Goal: Book appointment/travel/reservation

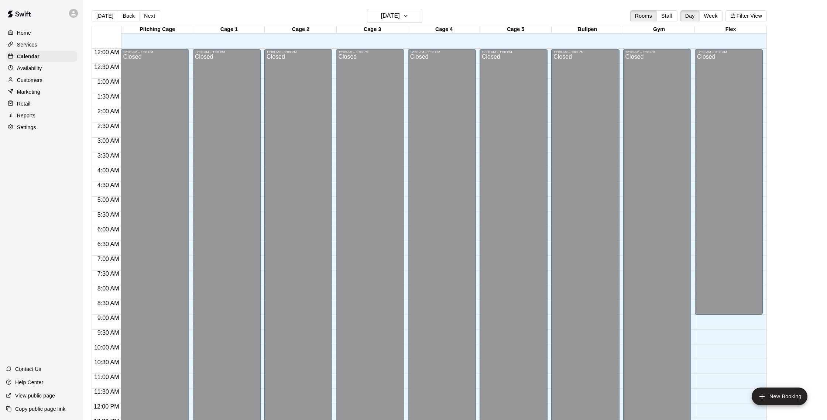
scroll to position [302, 0]
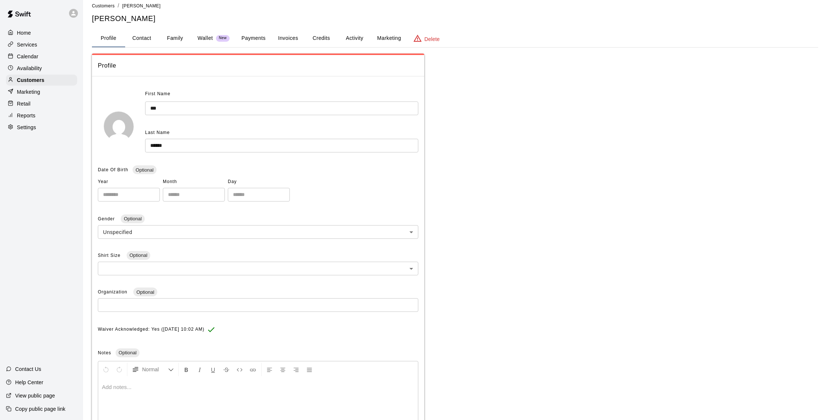
scroll to position [16, 0]
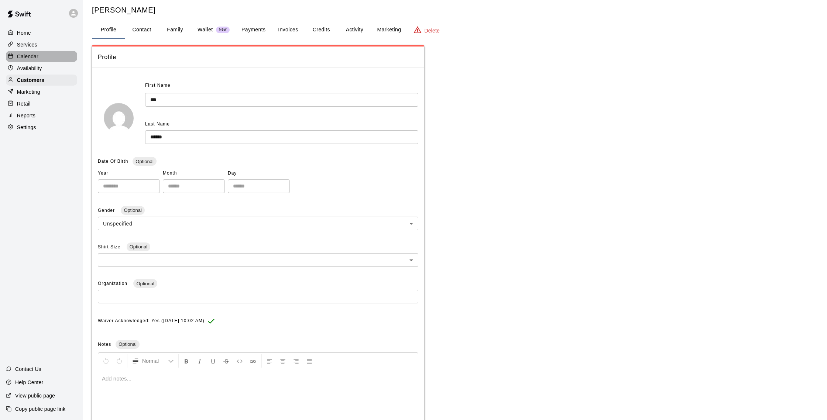
click at [45, 57] on div "Calendar" at bounding box center [41, 56] width 71 height 11
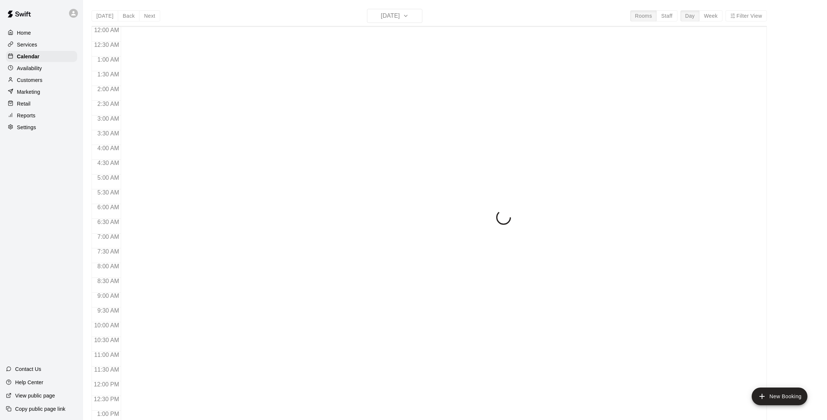
scroll to position [308, 0]
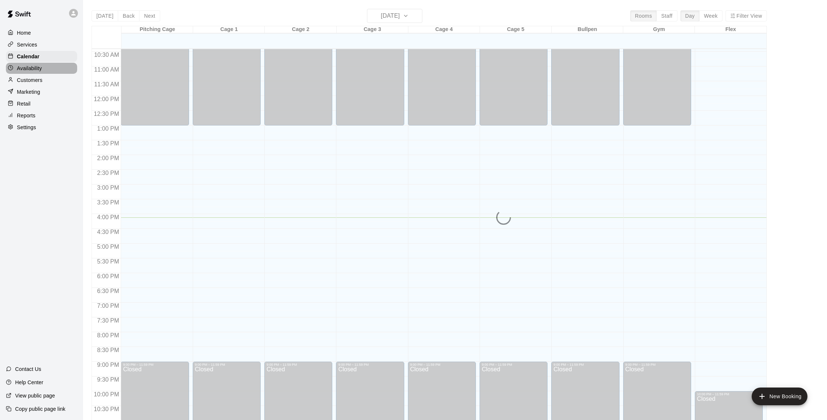
click at [56, 71] on div "Availability" at bounding box center [41, 68] width 71 height 11
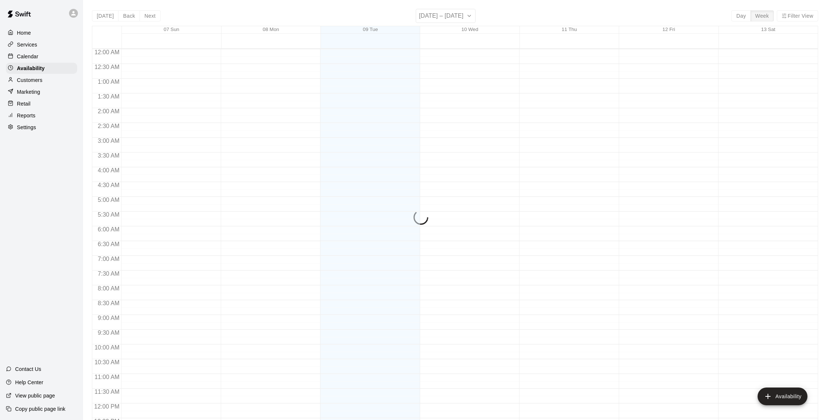
scroll to position [330, 0]
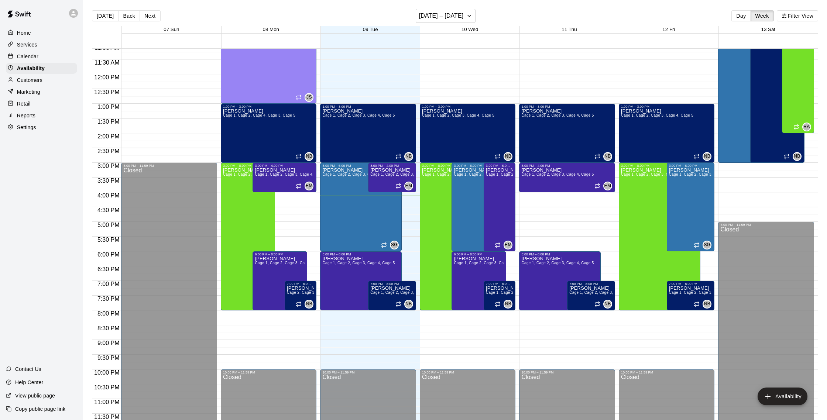
click at [28, 54] on p "Calendar" at bounding box center [27, 56] width 21 height 7
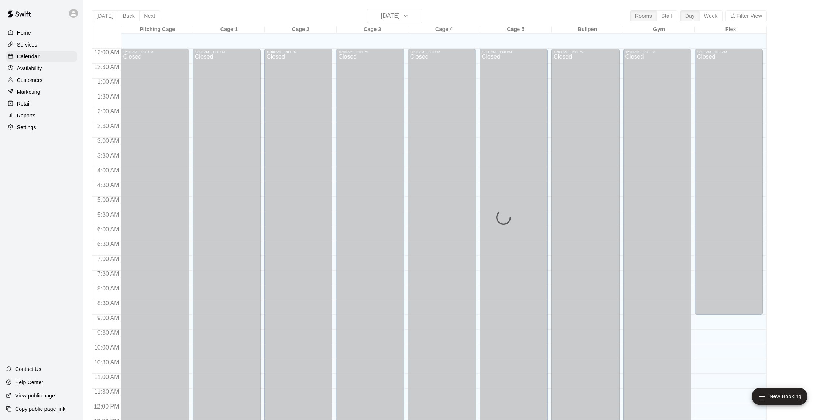
scroll to position [308, 0]
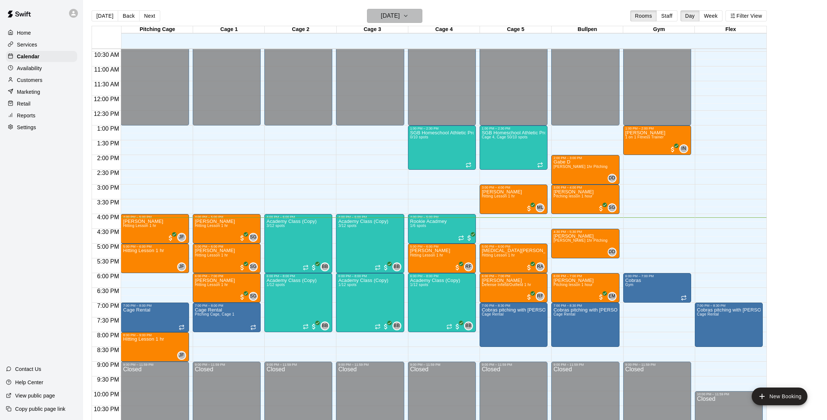
click at [397, 18] on h6 "[DATE]" at bounding box center [390, 16] width 19 height 10
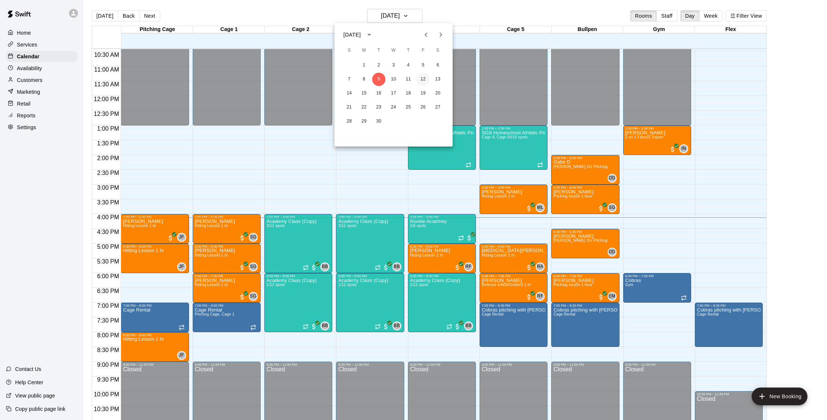
click at [424, 78] on button "12" at bounding box center [423, 79] width 13 height 13
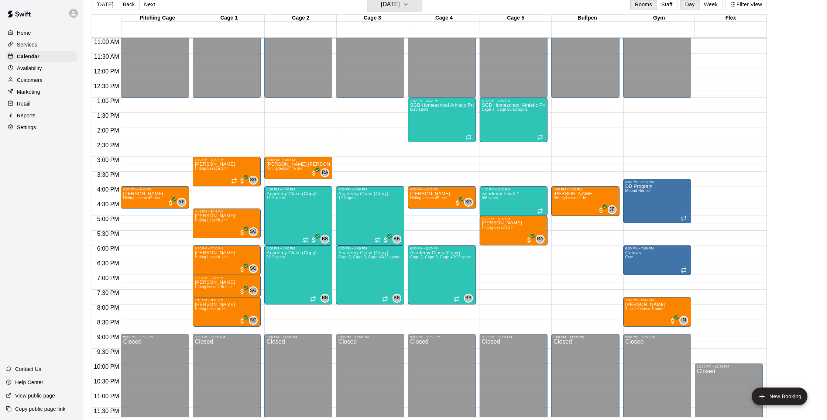
scroll to position [12, 0]
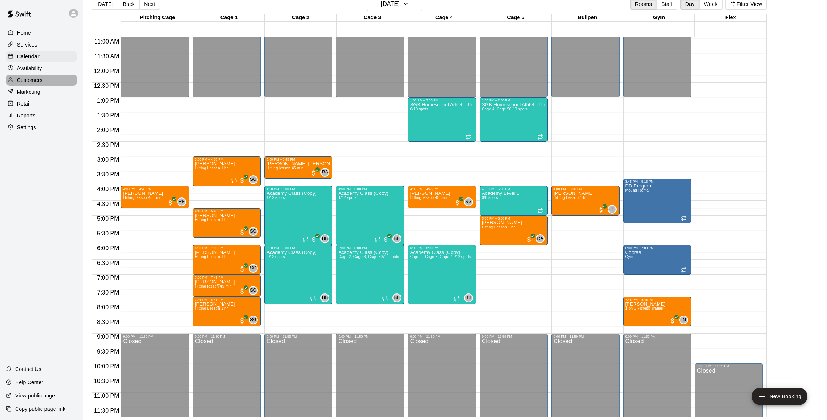
click at [45, 76] on div "Customers" at bounding box center [41, 80] width 71 height 11
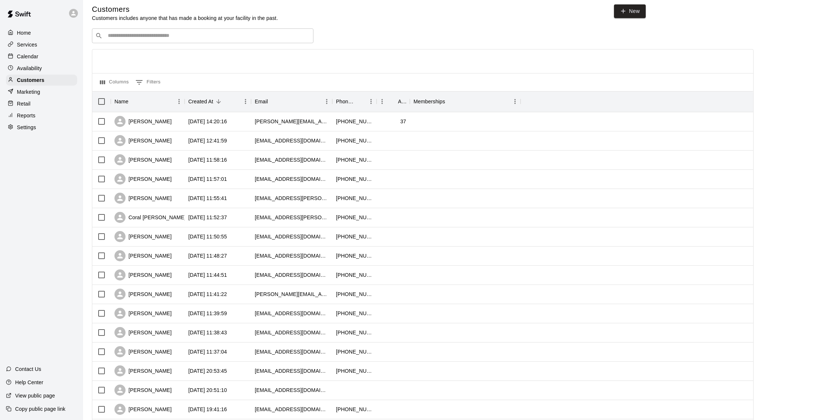
click at [217, 41] on div "​ ​" at bounding box center [203, 35] width 222 height 15
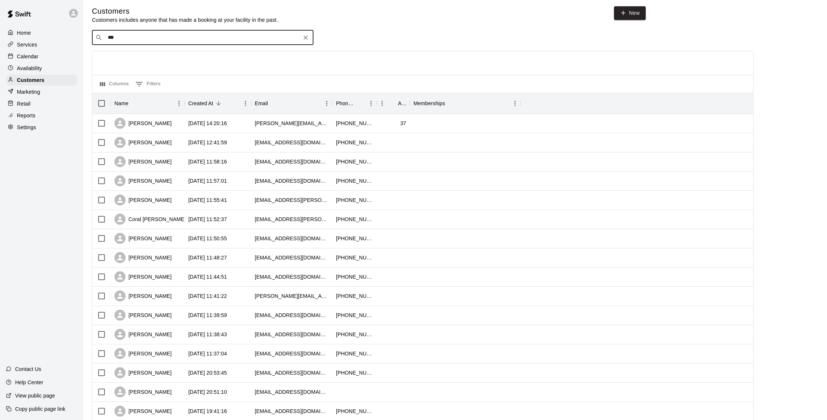
type input "****"
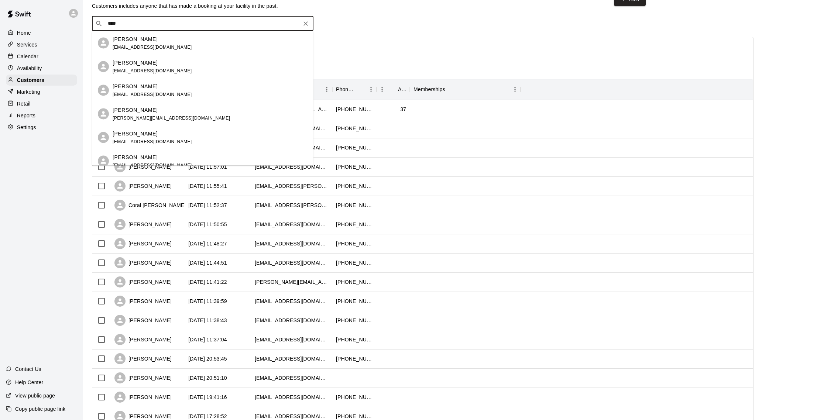
scroll to position [0, 0]
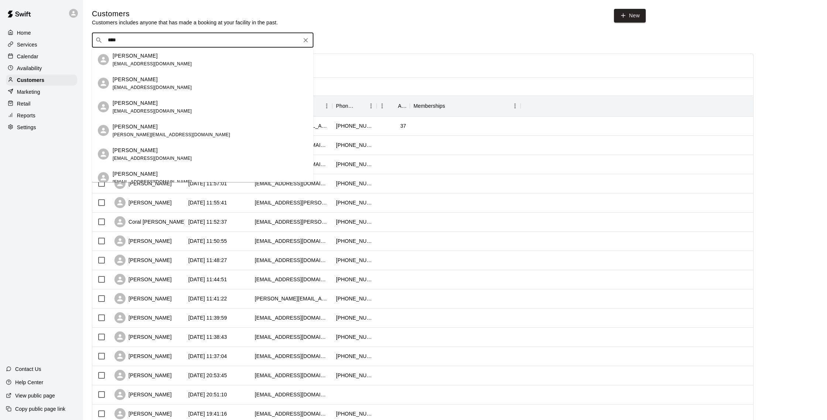
click at [165, 120] on div "[PERSON_NAME] [PERSON_NAME][EMAIL_ADDRESS][DOMAIN_NAME]" at bounding box center [203, 131] width 222 height 24
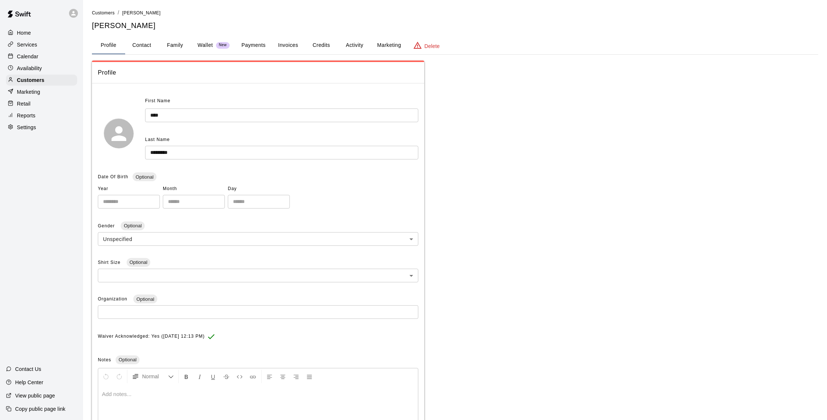
click at [350, 41] on button "Activity" at bounding box center [354, 46] width 33 height 18
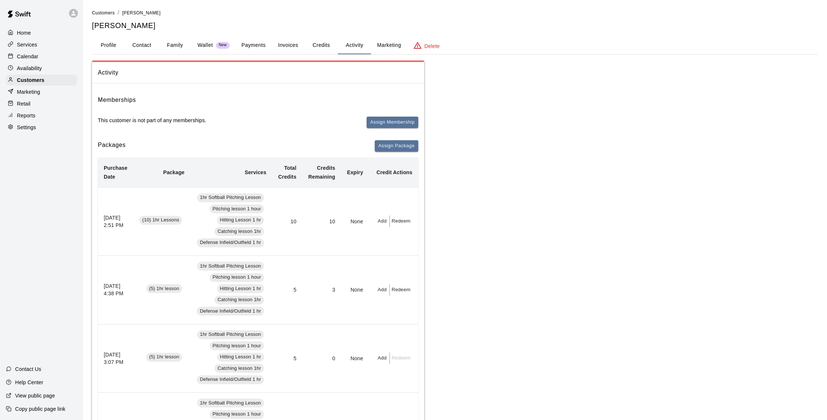
click at [171, 42] on button "Family" at bounding box center [174, 46] width 33 height 18
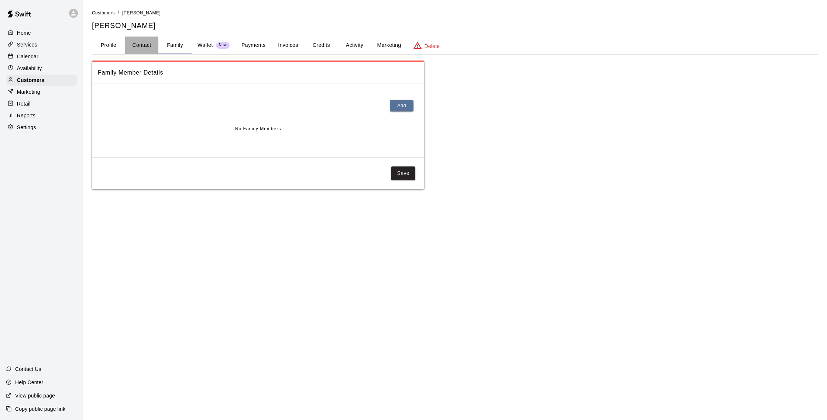
click at [154, 44] on button "Contact" at bounding box center [141, 46] width 33 height 18
select select "**"
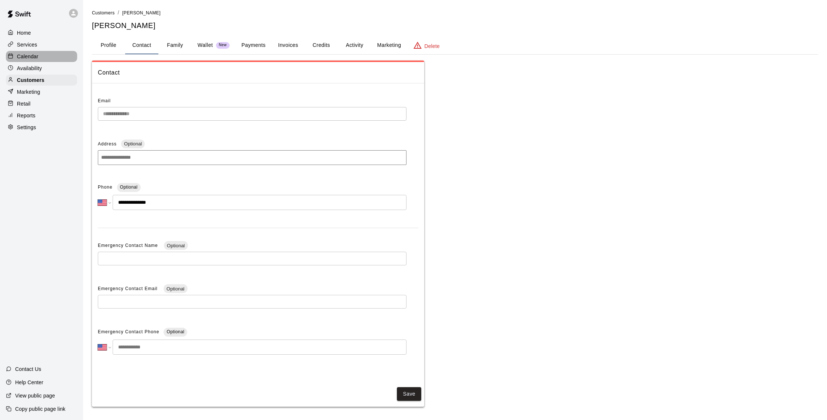
click at [42, 61] on div "Calendar" at bounding box center [41, 56] width 71 height 11
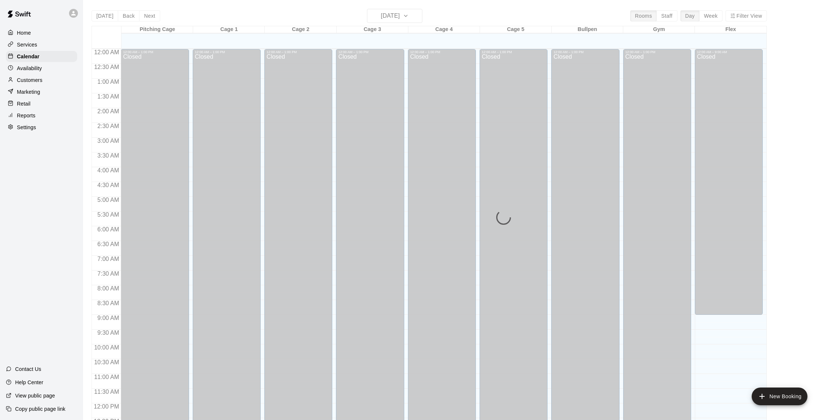
scroll to position [308, 0]
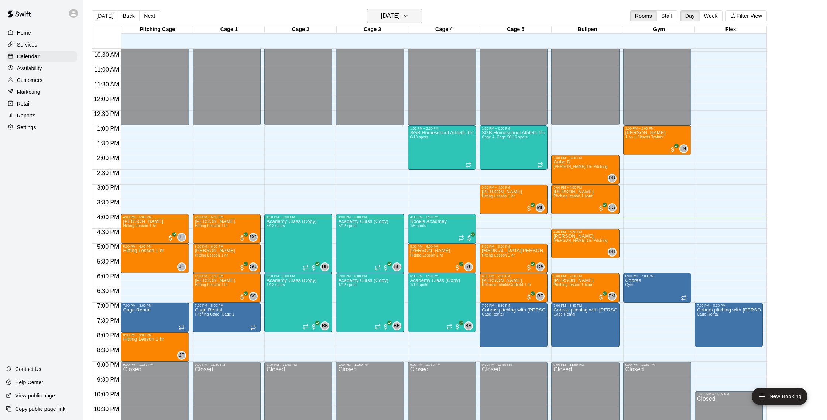
click at [391, 15] on h6 "[DATE]" at bounding box center [390, 16] width 19 height 10
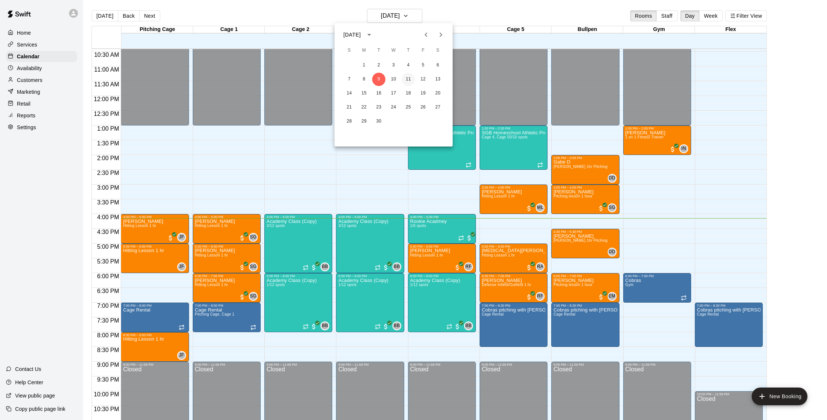
click at [410, 77] on button "11" at bounding box center [408, 79] width 13 height 13
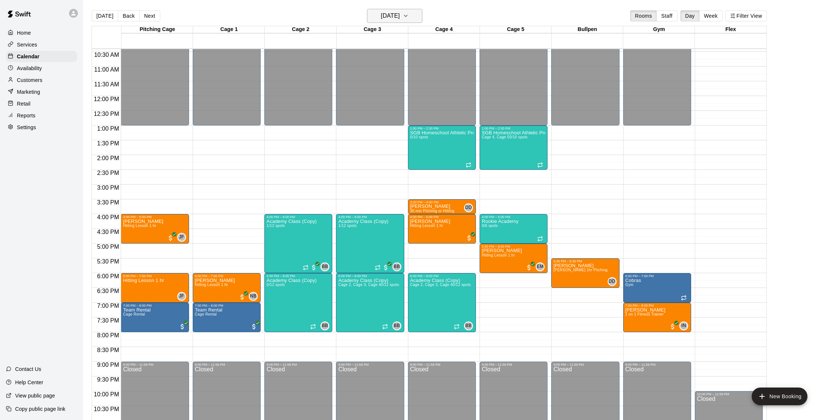
scroll to position [12, 0]
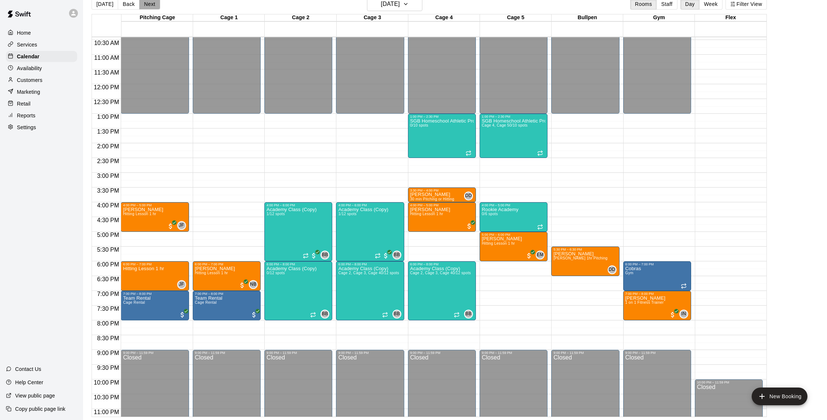
click at [145, 6] on button "Next" at bounding box center [149, 4] width 21 height 11
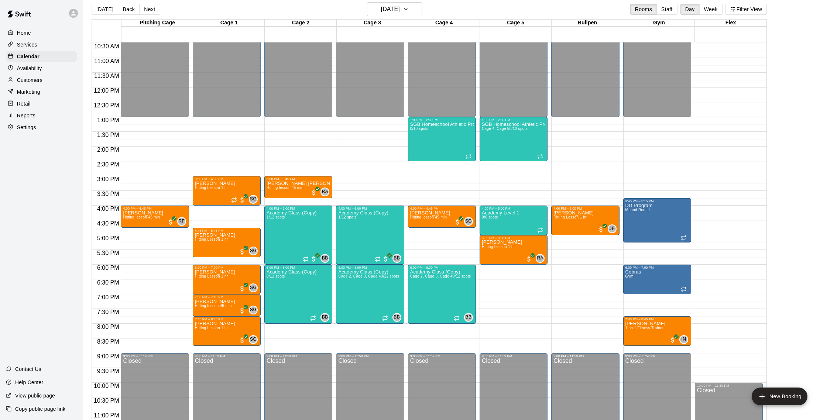
scroll to position [310, 0]
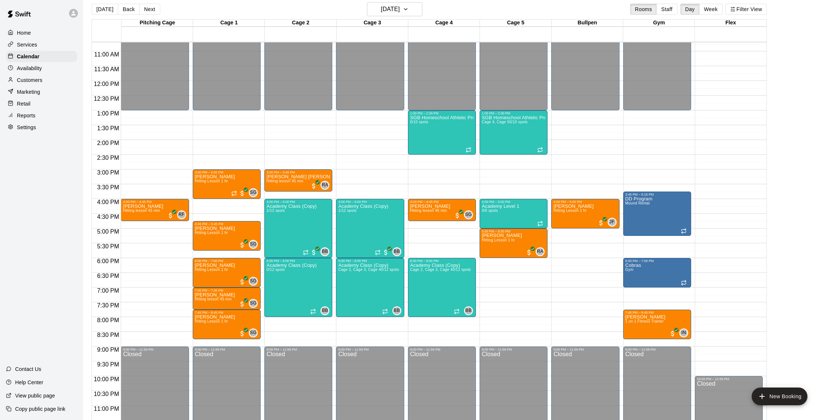
click at [129, 11] on button "Back" at bounding box center [129, 9] width 22 height 11
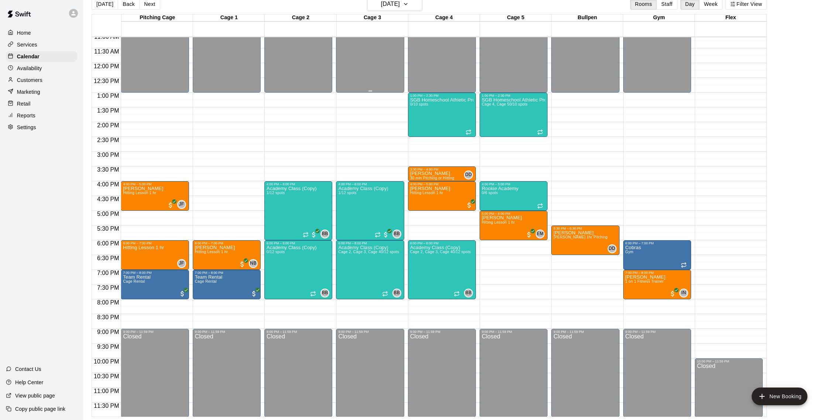
scroll to position [330, 0]
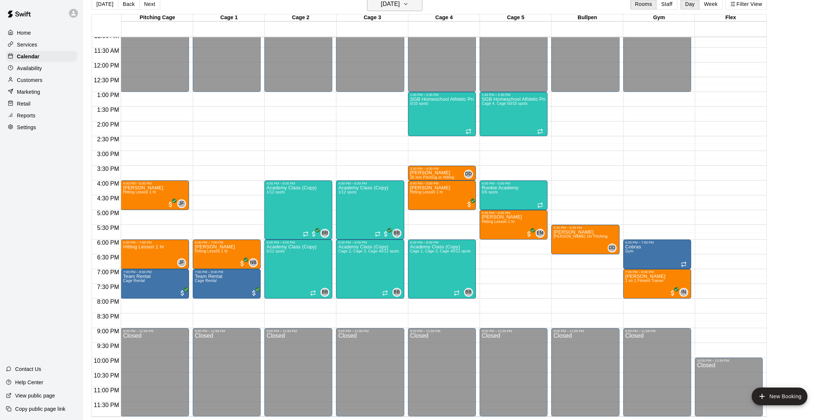
click at [400, 1] on h6 "[DATE]" at bounding box center [390, 4] width 19 height 10
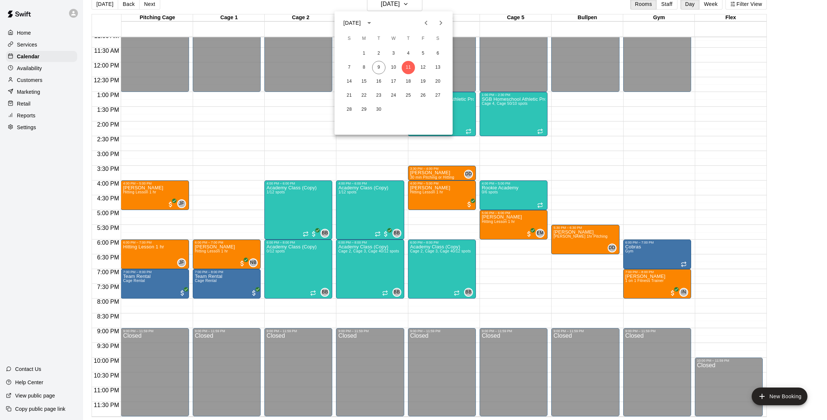
click at [348, 6] on div at bounding box center [413, 210] width 827 height 420
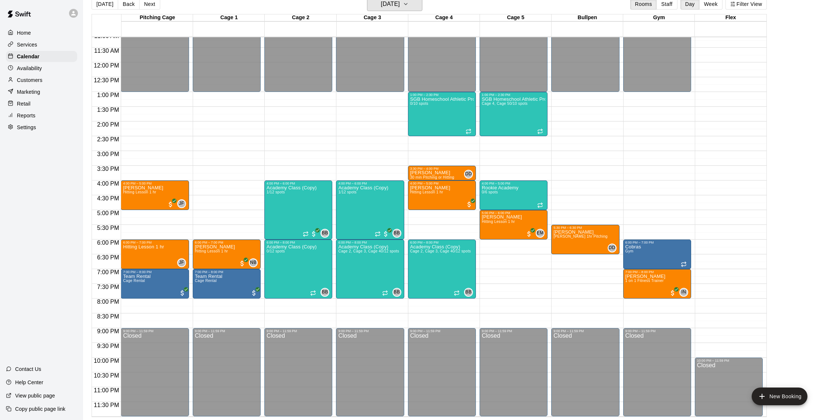
scroll to position [9, 0]
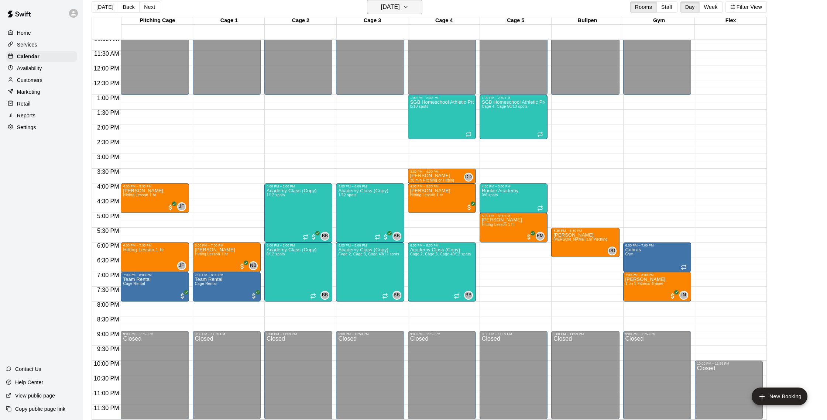
click at [412, 5] on button "[DATE]" at bounding box center [394, 7] width 55 height 14
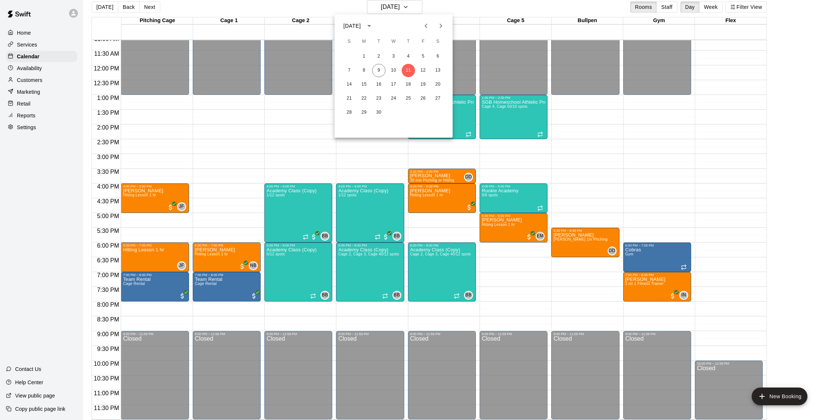
click at [43, 65] on div at bounding box center [413, 210] width 827 height 420
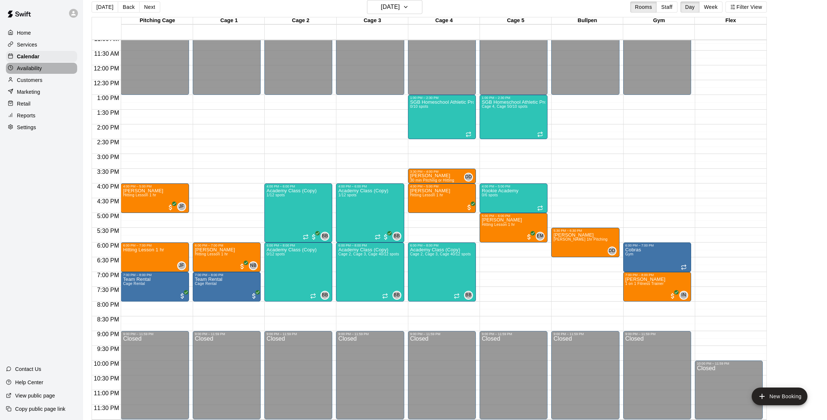
click at [42, 68] on div "Availability" at bounding box center [41, 68] width 71 height 11
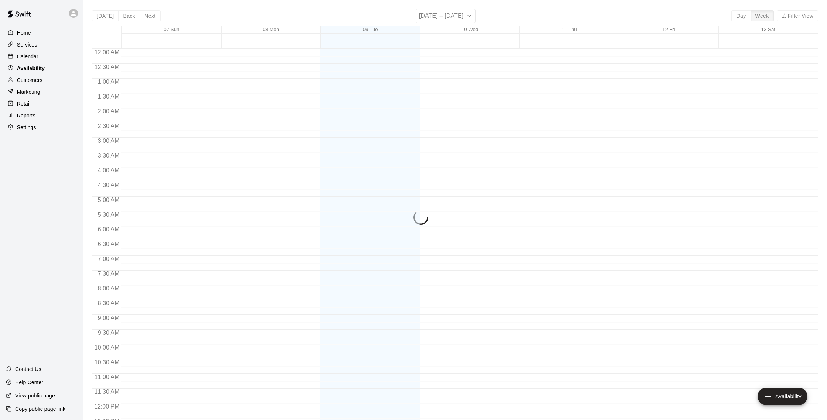
scroll to position [330, 0]
click at [39, 76] on p "Customers" at bounding box center [29, 79] width 25 height 7
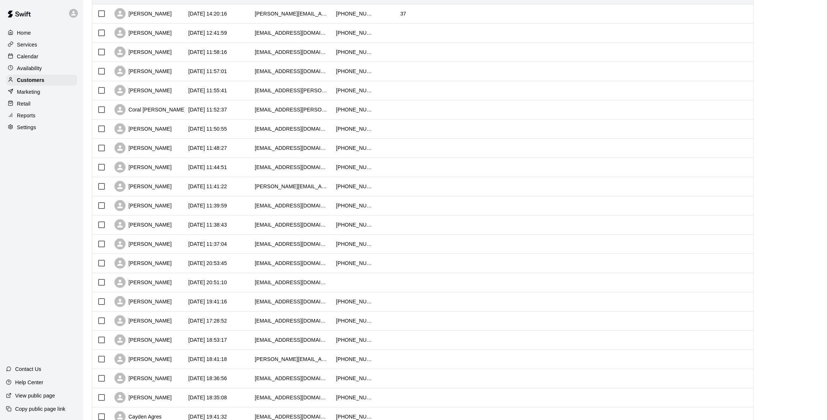
scroll to position [115, 0]
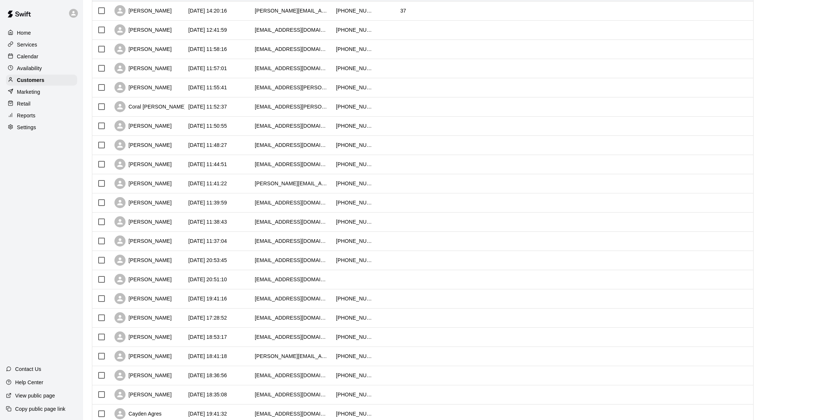
click at [49, 57] on div "Calendar" at bounding box center [41, 56] width 71 height 11
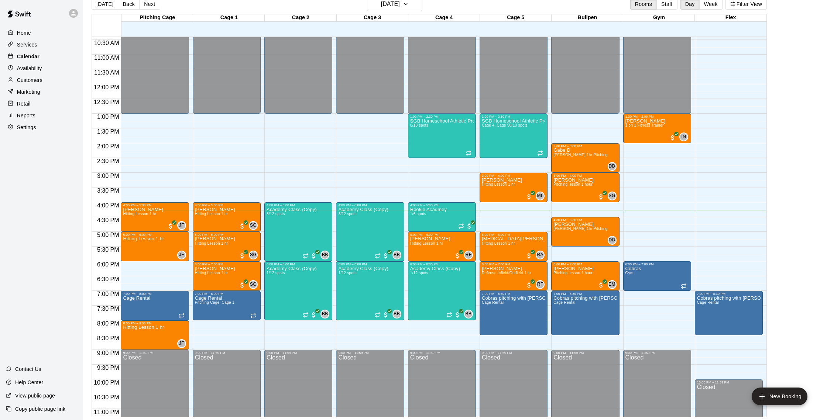
scroll to position [8, 0]
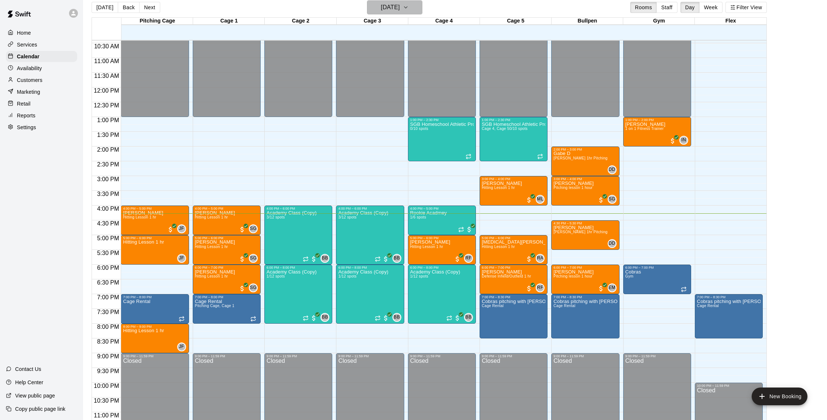
click at [381, 10] on h6 "[DATE]" at bounding box center [390, 7] width 19 height 10
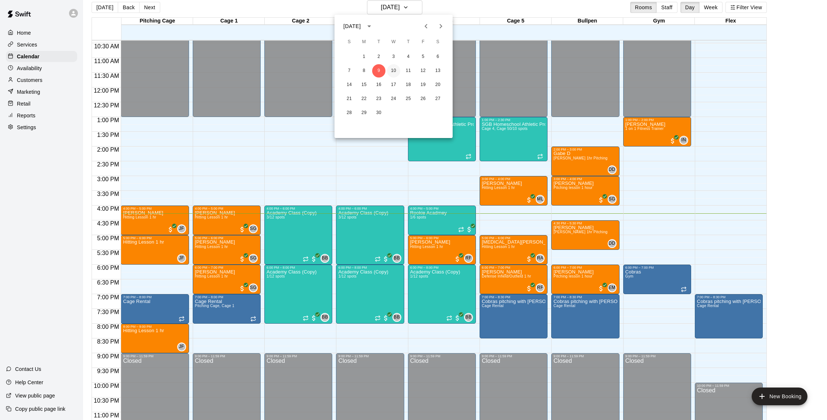
click at [396, 69] on button "10" at bounding box center [393, 70] width 13 height 13
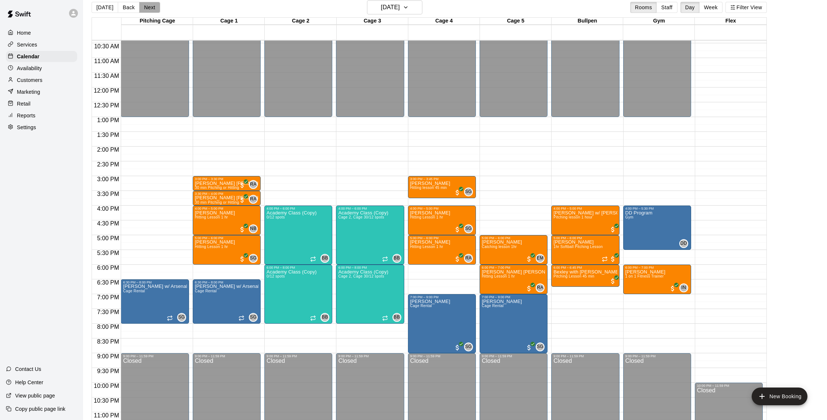
click at [155, 3] on button "Next" at bounding box center [149, 7] width 21 height 11
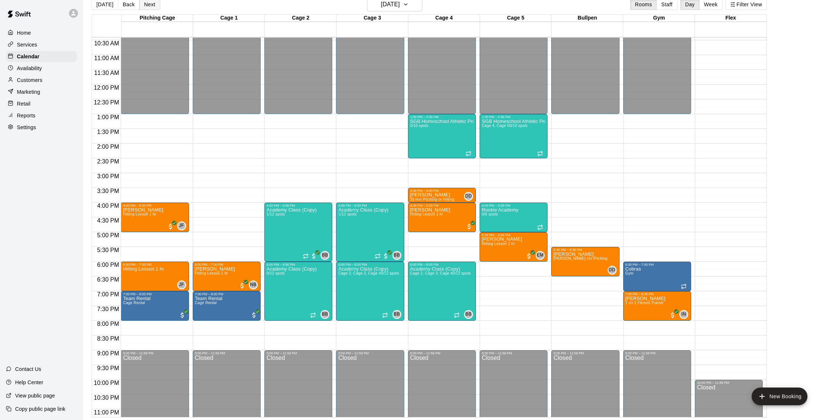
scroll to position [12, 0]
click at [156, 9] on button "Next" at bounding box center [149, 4] width 21 height 11
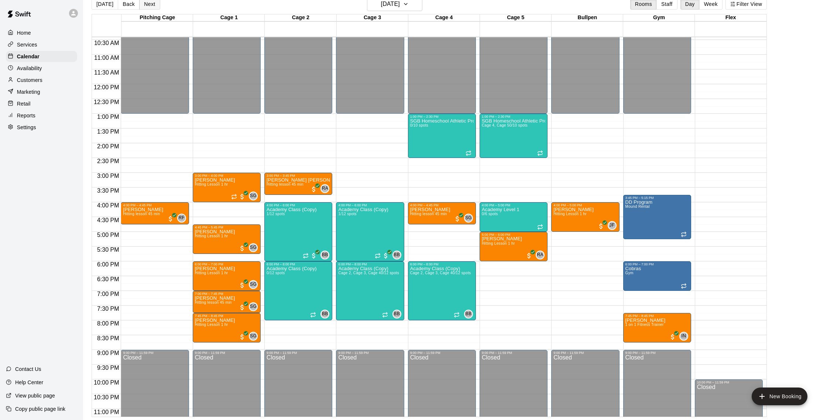
click at [153, 5] on button "Next" at bounding box center [149, 4] width 21 height 11
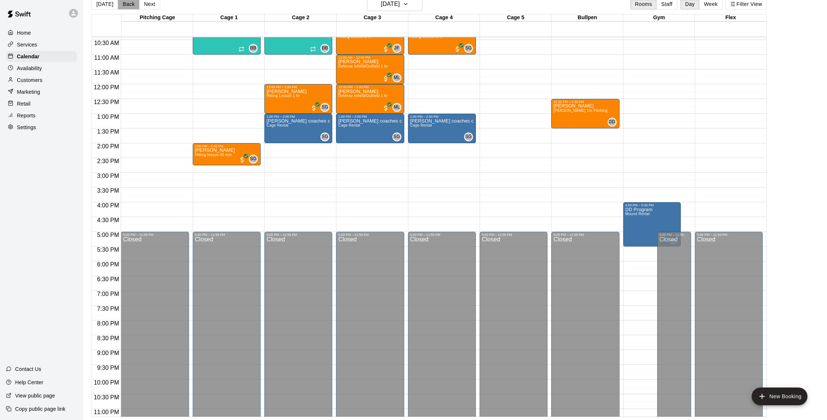
click at [133, 5] on button "Back" at bounding box center [129, 4] width 22 height 11
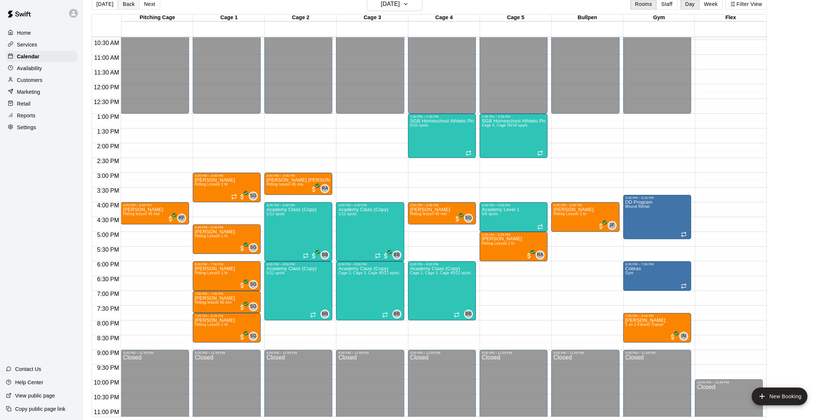
click at [134, 4] on button "Back" at bounding box center [129, 4] width 22 height 11
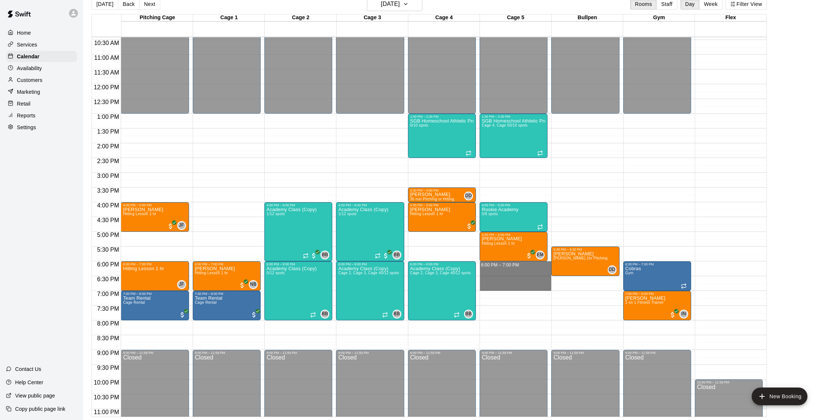
drag, startPoint x: 488, startPoint y: 264, endPoint x: 488, endPoint y: 285, distance: 21.1
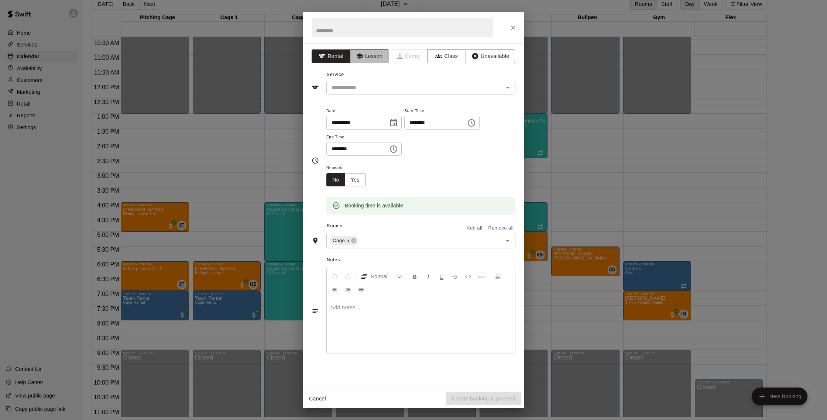
click at [373, 59] on button "Lesson" at bounding box center [369, 56] width 39 height 14
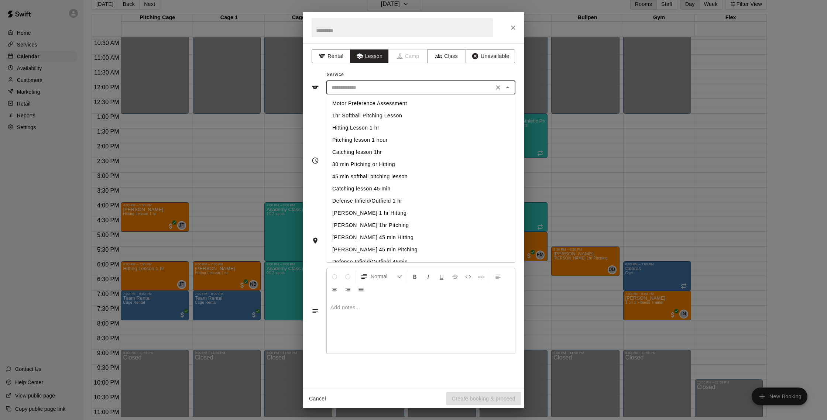
click at [381, 87] on input "text" at bounding box center [410, 87] width 163 height 9
click at [377, 202] on li "Defense Infield/Outfield 1 hr" at bounding box center [420, 201] width 189 height 12
type input "**********"
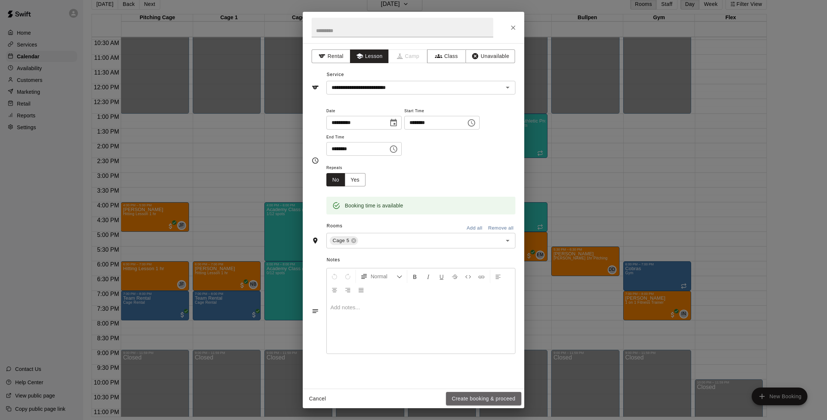
click at [505, 396] on button "Create booking & proceed" at bounding box center [483, 399] width 75 height 14
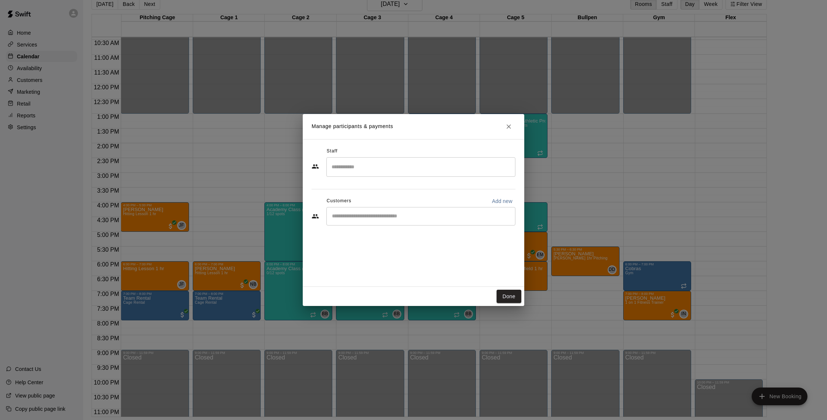
click at [380, 162] on input "Search staff" at bounding box center [421, 167] width 182 height 13
click at [387, 191] on div "[PERSON_NAME] Staff" at bounding box center [427, 192] width 164 height 14
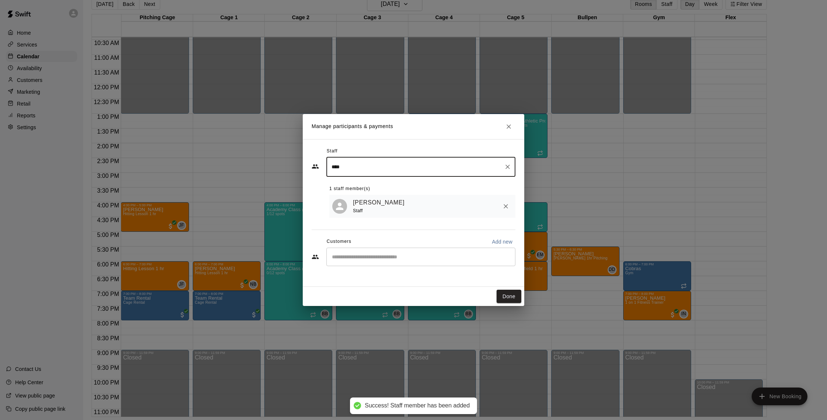
click at [364, 263] on div "​" at bounding box center [420, 257] width 189 height 18
type input "****"
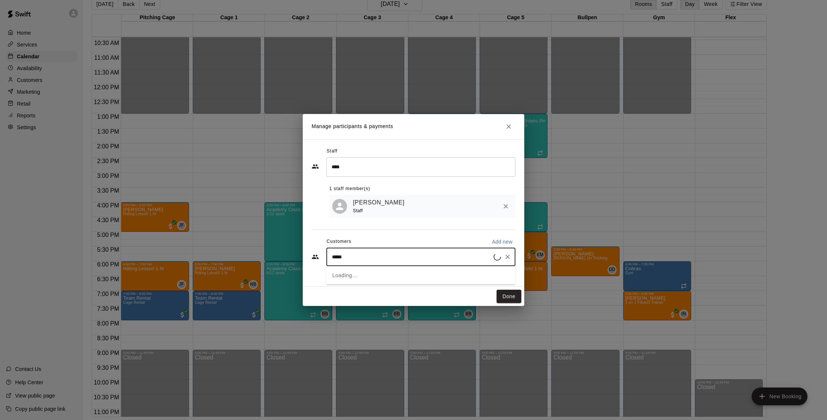
type input "******"
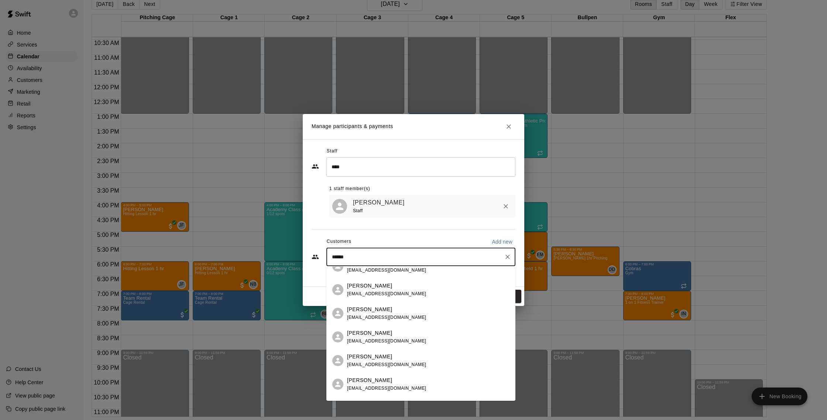
scroll to position [55, 0]
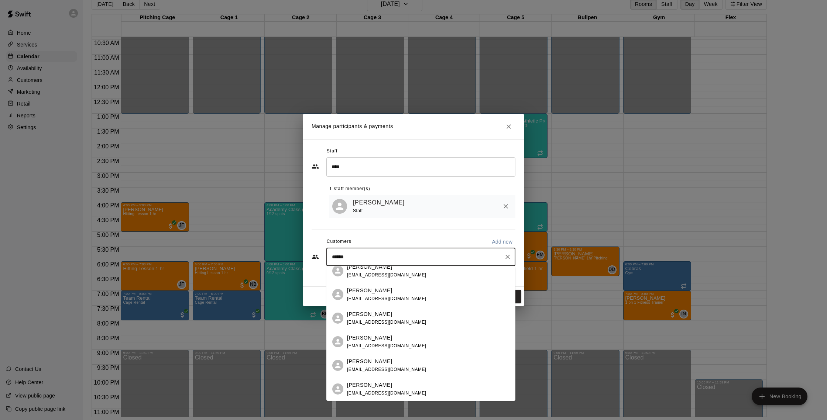
click at [387, 288] on p "[PERSON_NAME]" at bounding box center [369, 291] width 45 height 8
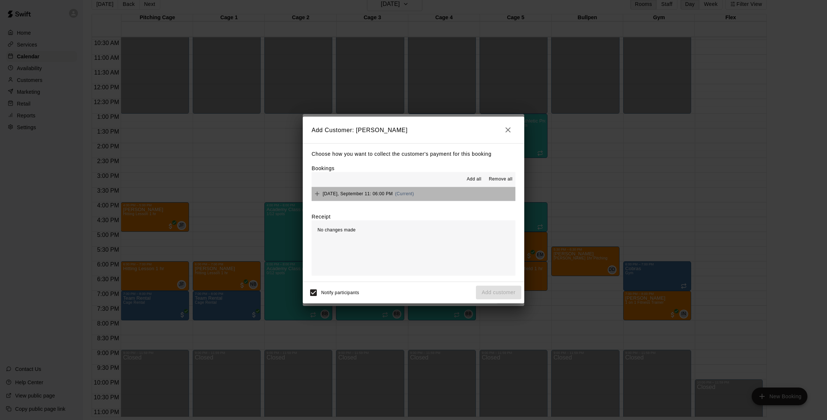
click at [442, 193] on button "[DATE], September 11: 06:00 PM (Current)" at bounding box center [414, 194] width 204 height 14
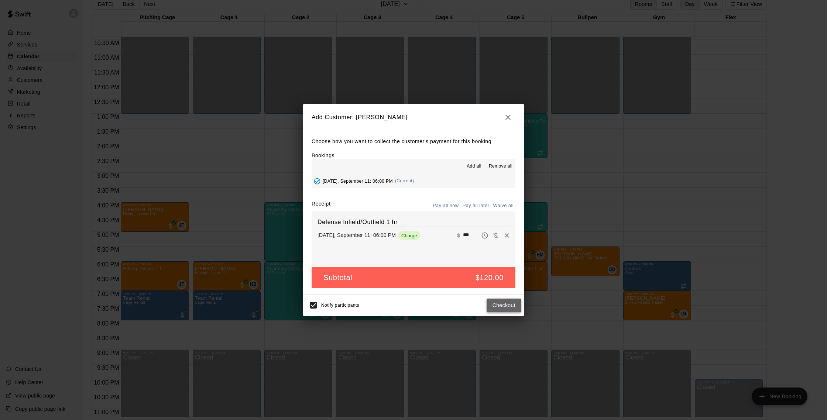
click at [494, 304] on button "Checkout" at bounding box center [504, 306] width 35 height 14
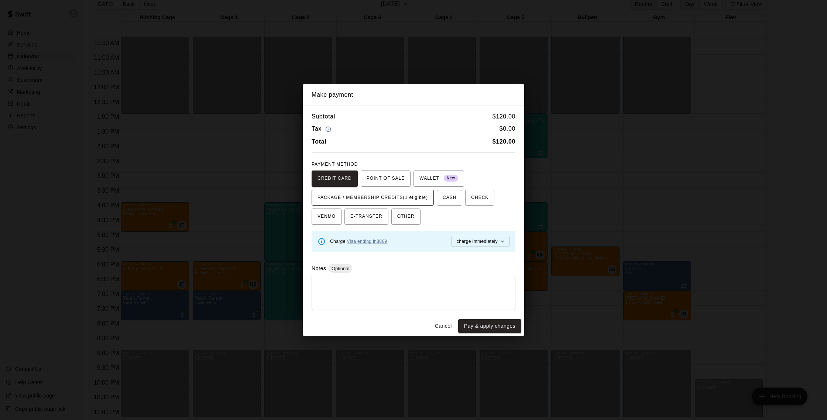
click at [400, 201] on span "PACKAGE / MEMBERSHIP CREDITS (1 eligible)" at bounding box center [373, 198] width 110 height 12
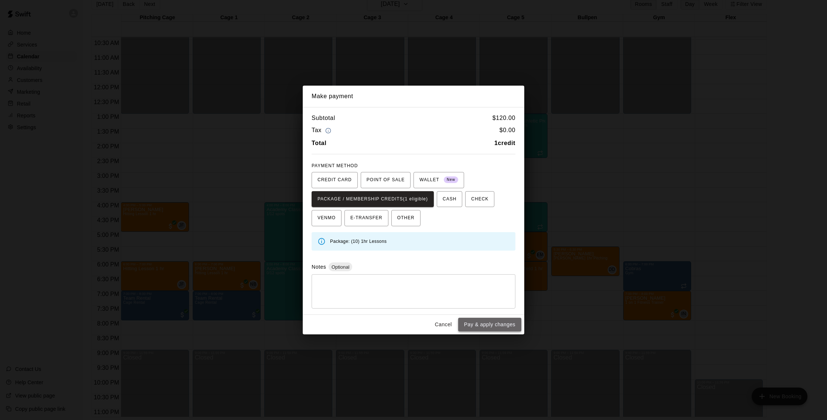
click at [478, 322] on button "Pay & apply changes" at bounding box center [489, 325] width 63 height 14
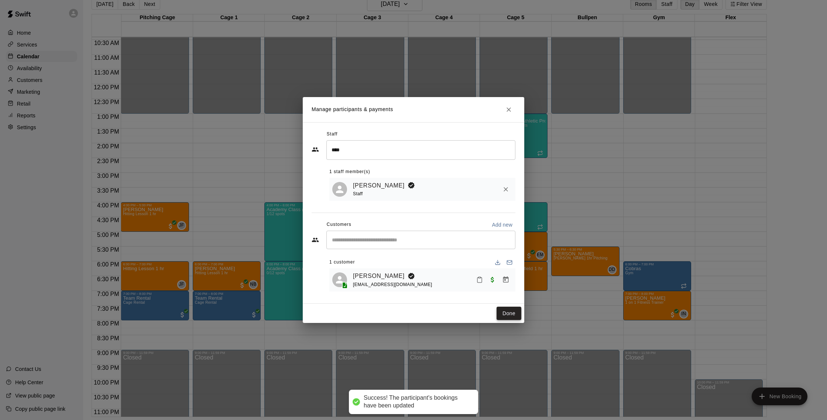
click at [497, 309] on button "Done" at bounding box center [509, 314] width 25 height 14
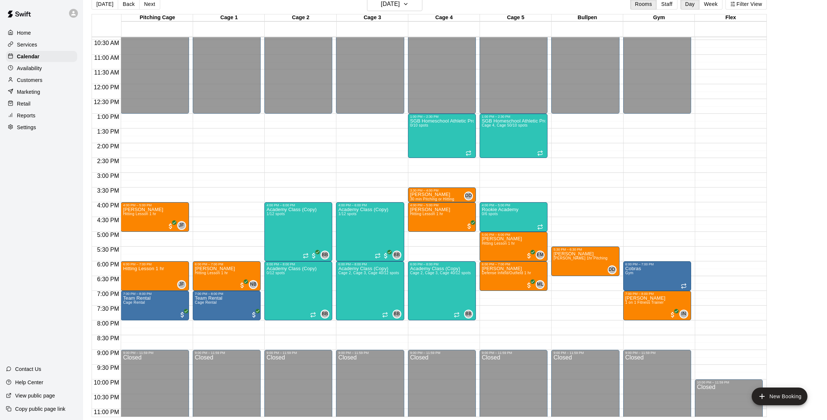
scroll to position [330, 0]
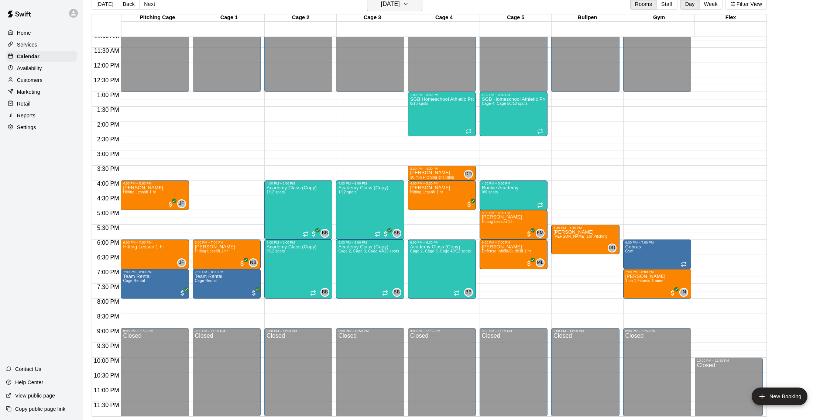
click at [395, 8] on h6 "[DATE]" at bounding box center [390, 4] width 19 height 10
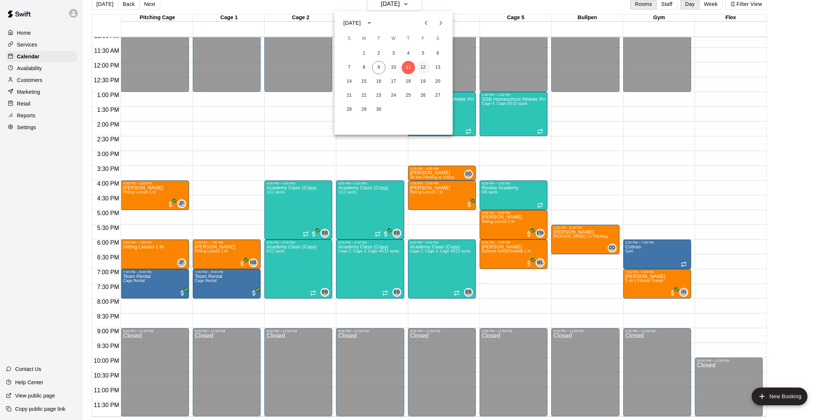
click at [425, 69] on button "12" at bounding box center [423, 67] width 13 height 13
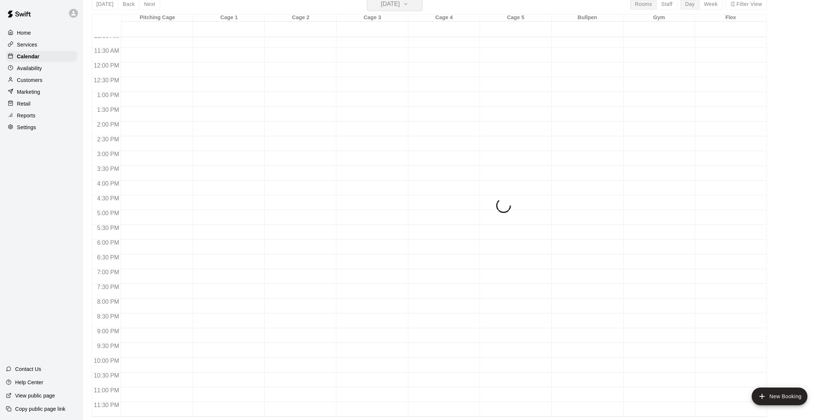
scroll to position [9, 0]
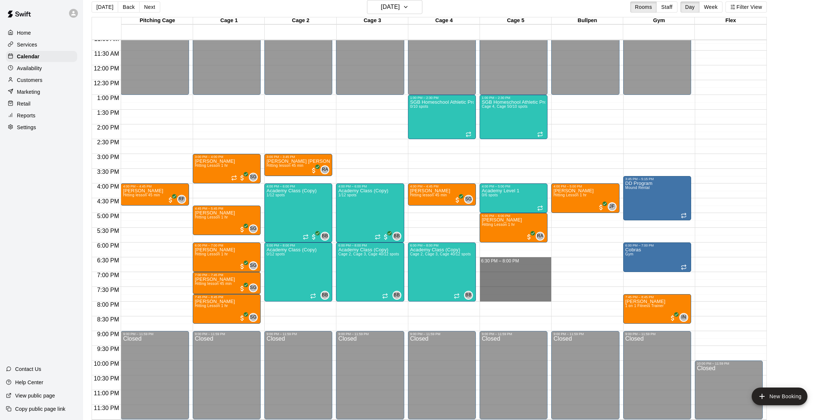
drag, startPoint x: 490, startPoint y: 260, endPoint x: 492, endPoint y: 295, distance: 34.7
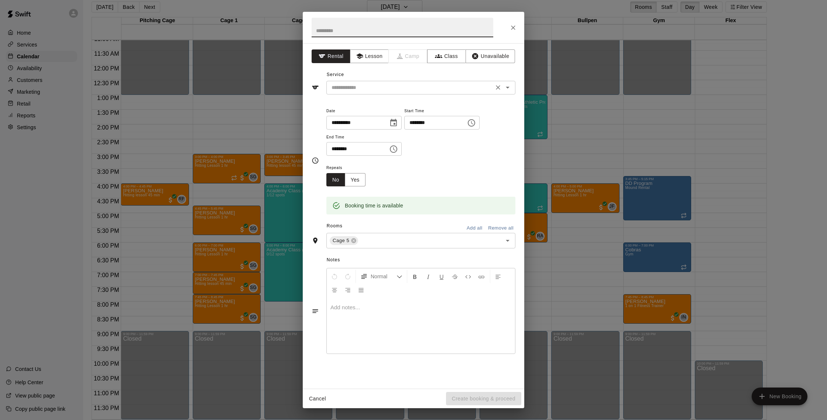
click at [371, 89] on input "text" at bounding box center [410, 87] width 163 height 9
click at [363, 35] on input "text" at bounding box center [403, 28] width 182 height 20
type input "*********"
drag, startPoint x: 408, startPoint y: 245, endPoint x: 404, endPoint y: 242, distance: 5.0
click at [408, 245] on input "text" at bounding box center [425, 240] width 132 height 9
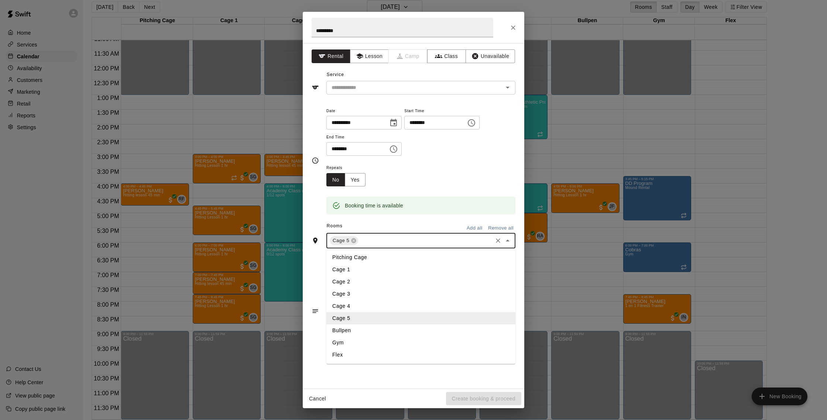
click at [356, 326] on li "Bullpen" at bounding box center [420, 331] width 189 height 12
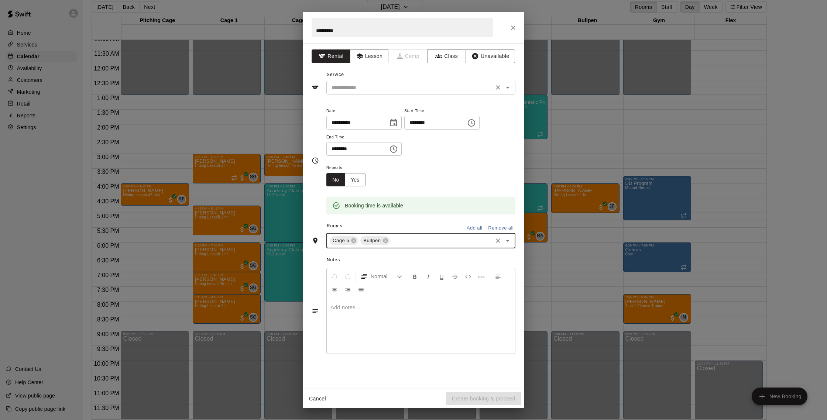
click at [379, 85] on input "text" at bounding box center [410, 87] width 163 height 9
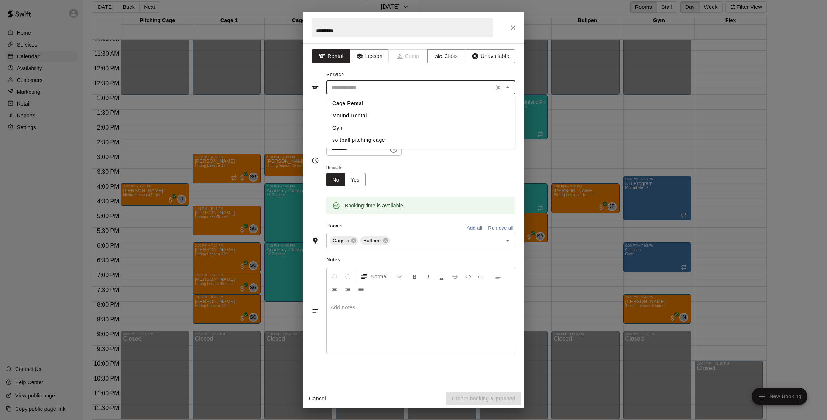
click at [372, 106] on li "Cage Rental" at bounding box center [420, 103] width 189 height 12
type input "**********"
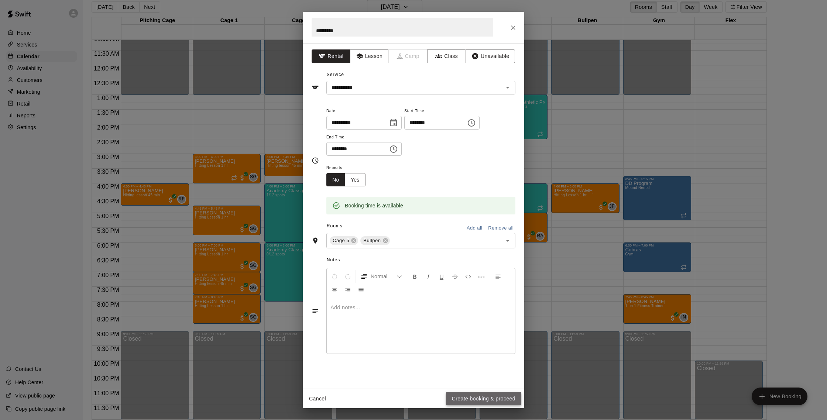
click at [486, 398] on button "Create booking & proceed" at bounding box center [483, 399] width 75 height 14
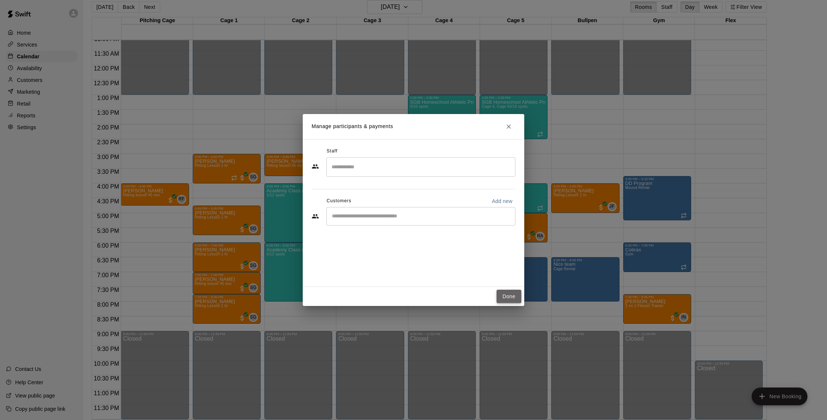
click at [510, 296] on button "Done" at bounding box center [509, 297] width 25 height 14
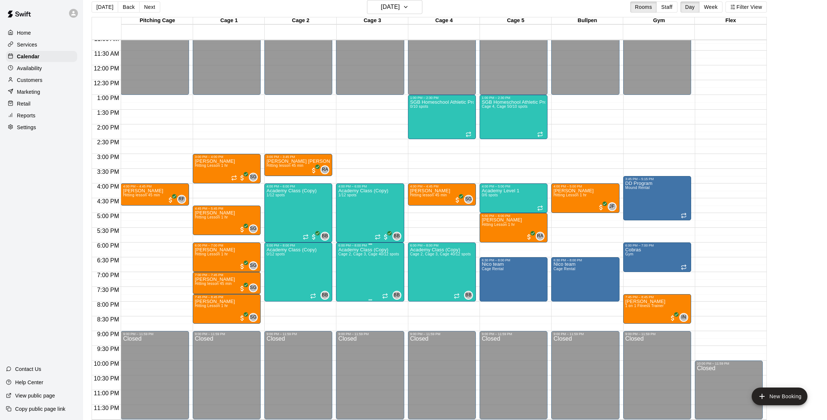
scroll to position [12, 0]
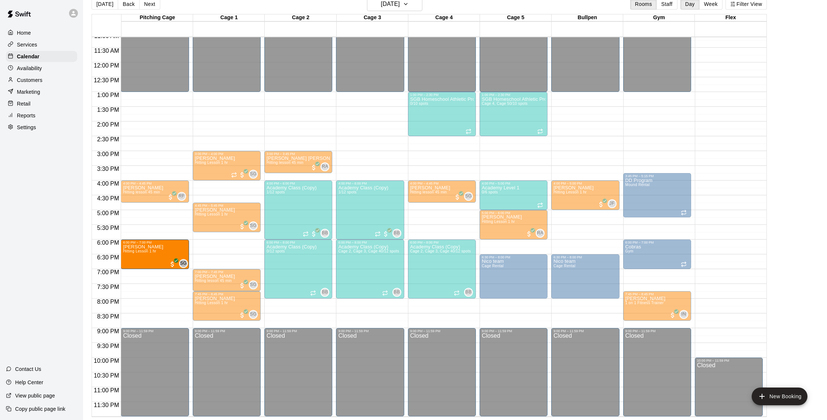
drag, startPoint x: 234, startPoint y: 251, endPoint x: 170, endPoint y: 251, distance: 64.6
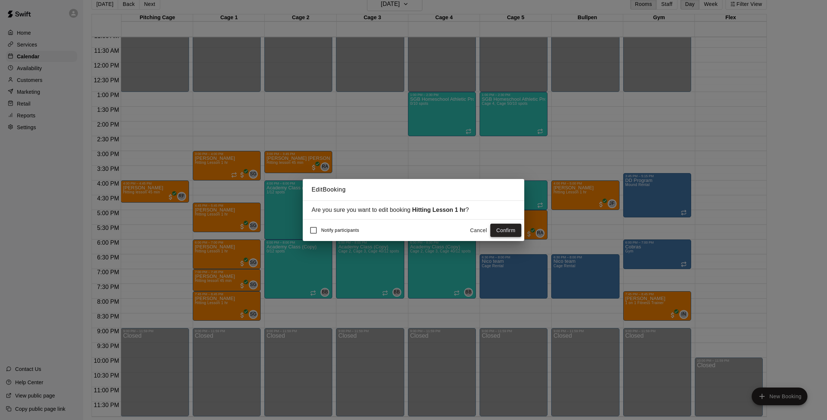
click at [507, 228] on button "Confirm" at bounding box center [505, 231] width 31 height 14
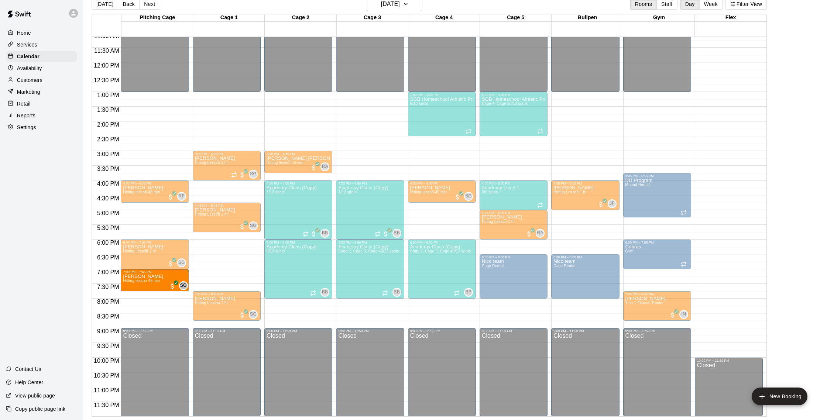
drag, startPoint x: 226, startPoint y: 278, endPoint x: 164, endPoint y: 280, distance: 62.4
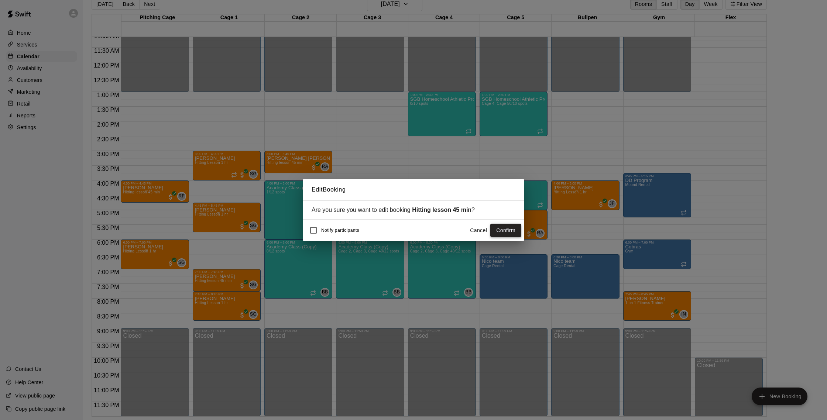
click at [502, 227] on button "Confirm" at bounding box center [505, 231] width 31 height 14
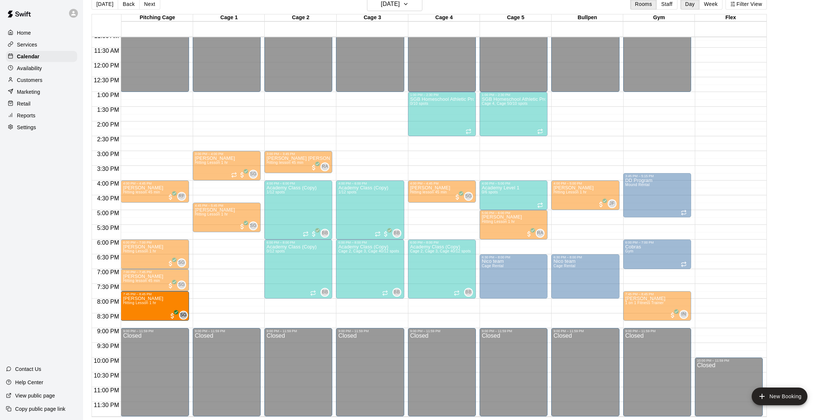
drag, startPoint x: 228, startPoint y: 304, endPoint x: 169, endPoint y: 305, distance: 59.5
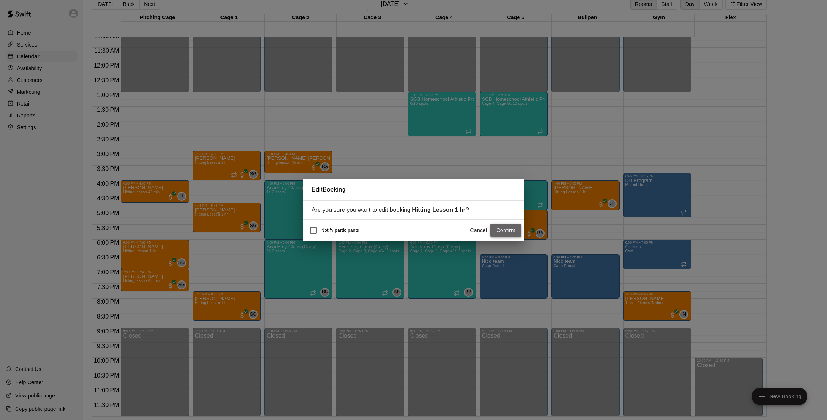
click at [494, 230] on button "Confirm" at bounding box center [505, 231] width 31 height 14
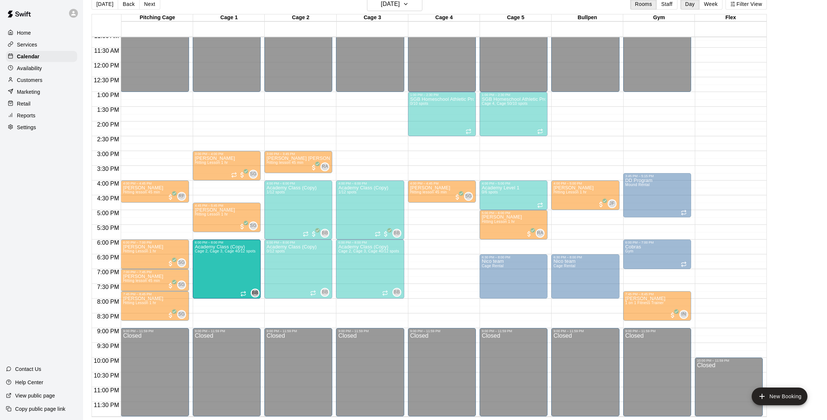
drag, startPoint x: 436, startPoint y: 263, endPoint x: 240, endPoint y: 267, distance: 196.1
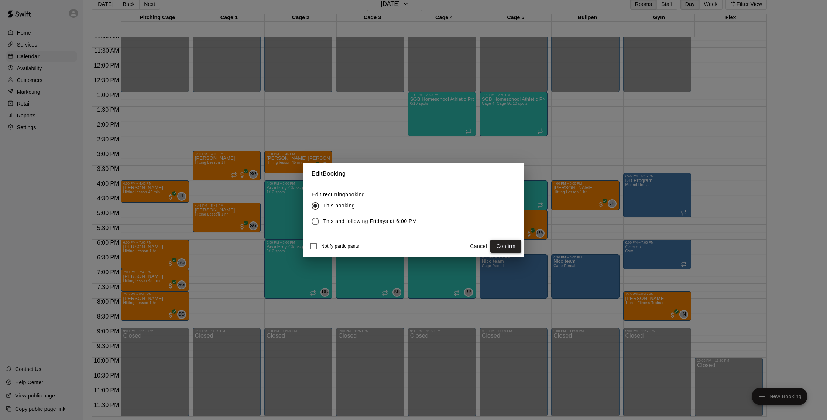
click at [501, 243] on button "Confirm" at bounding box center [505, 247] width 31 height 14
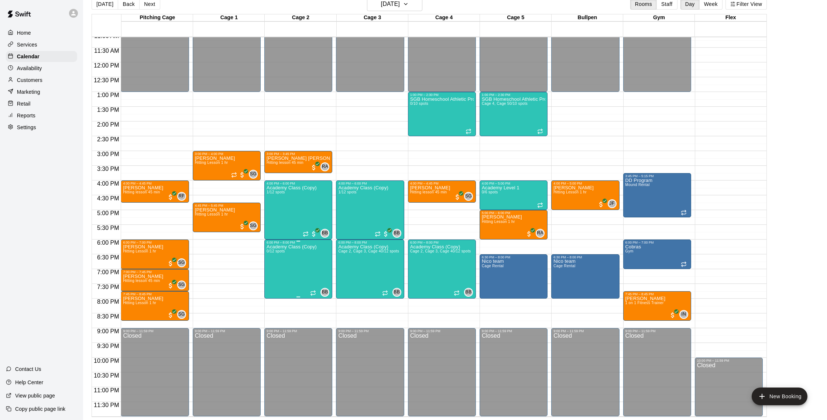
click at [272, 253] on icon "edit" at bounding box center [274, 252] width 7 height 7
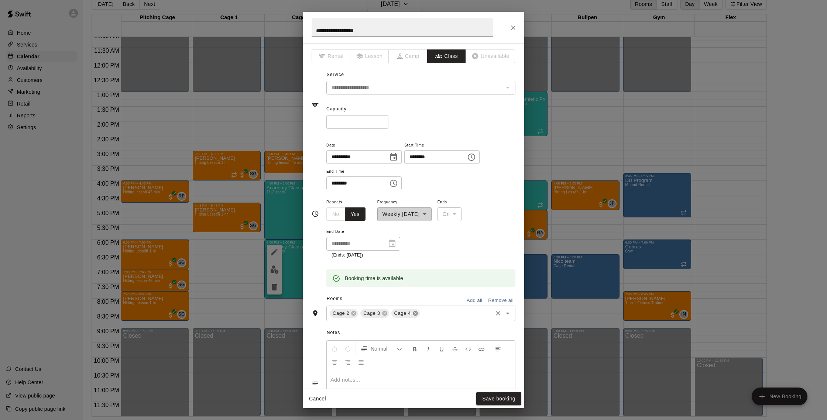
click at [416, 314] on icon at bounding box center [415, 313] width 5 height 5
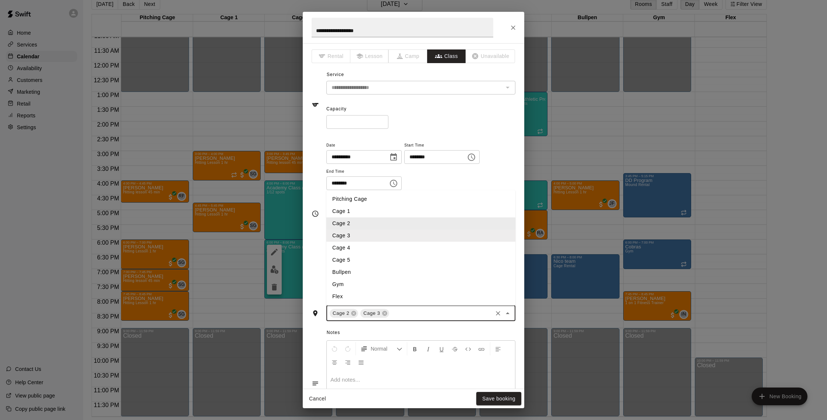
click at [413, 310] on input "text" at bounding box center [440, 313] width 101 height 9
type input "*"
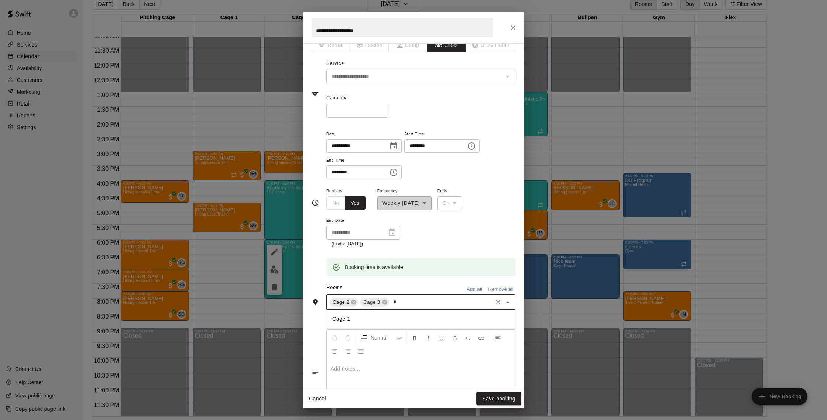
click at [379, 316] on li "Cage 1" at bounding box center [420, 319] width 189 height 12
click at [504, 398] on button "Save booking" at bounding box center [498, 399] width 45 height 14
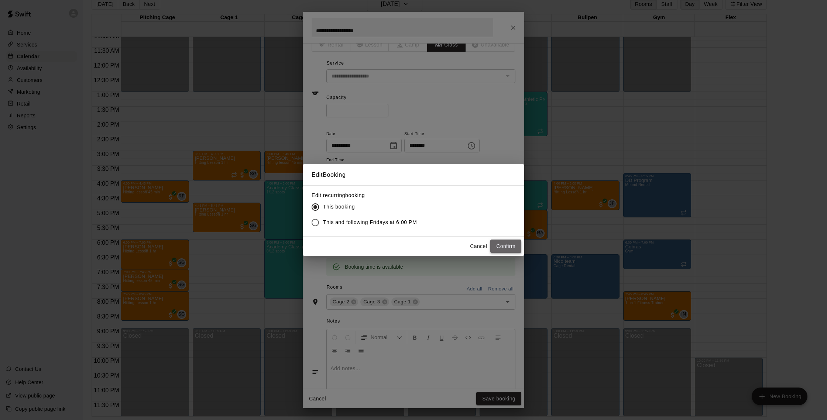
click at [499, 249] on button "Confirm" at bounding box center [505, 247] width 31 height 14
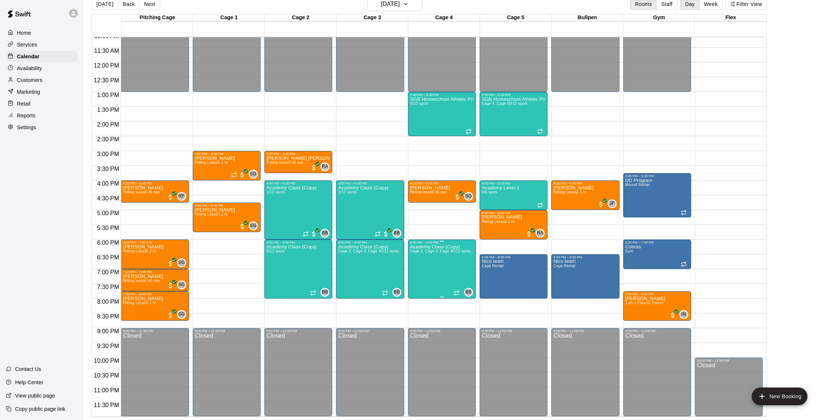
click at [412, 254] on button "edit" at bounding box center [417, 252] width 15 height 15
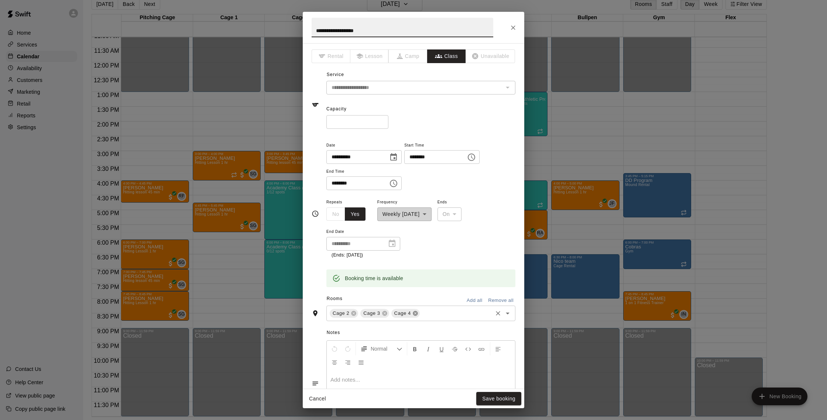
click at [418, 314] on icon at bounding box center [415, 314] width 6 height 6
click at [406, 311] on input "text" at bounding box center [440, 313] width 101 height 9
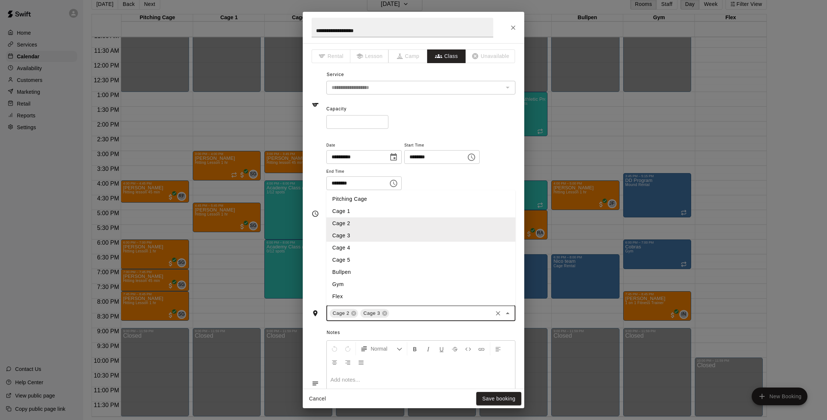
click at [349, 215] on li "Cage 1" at bounding box center [420, 211] width 189 height 12
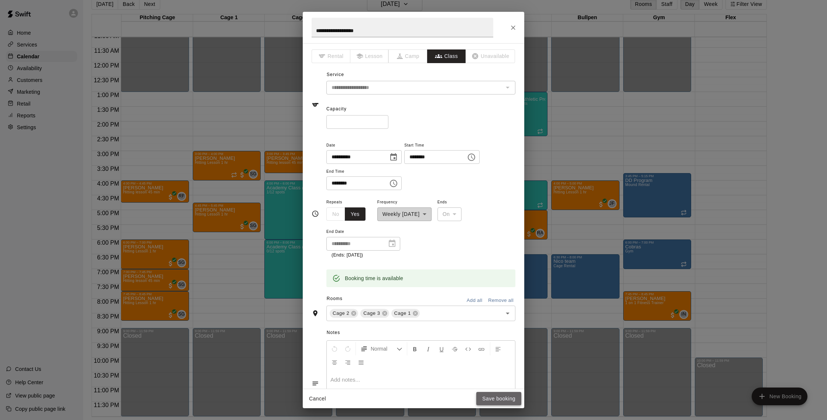
click at [490, 396] on button "Save booking" at bounding box center [498, 399] width 45 height 14
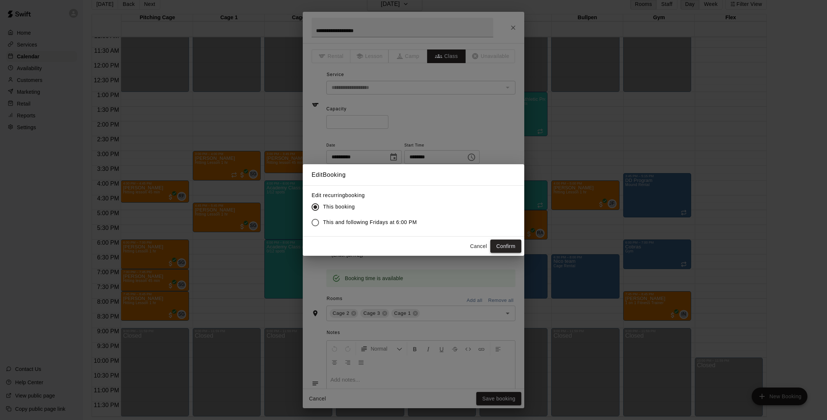
click at [505, 246] on button "Confirm" at bounding box center [505, 247] width 31 height 14
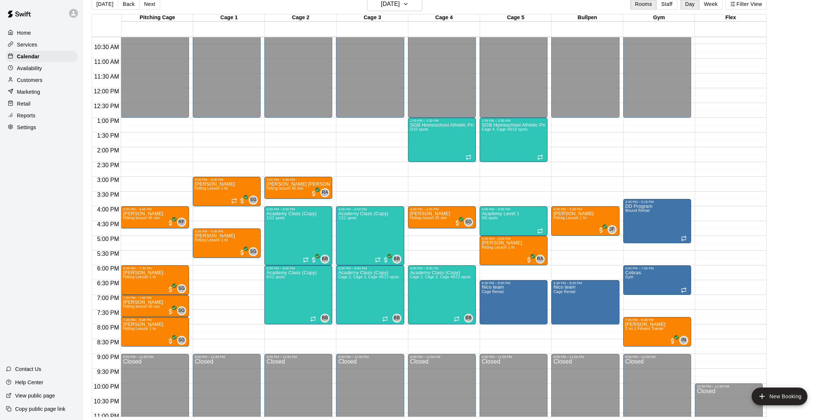
scroll to position [303, 0]
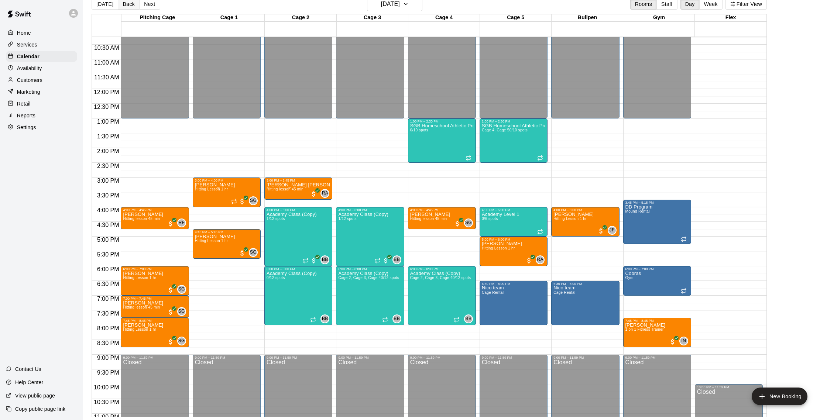
click at [130, 7] on button "Back" at bounding box center [129, 4] width 22 height 11
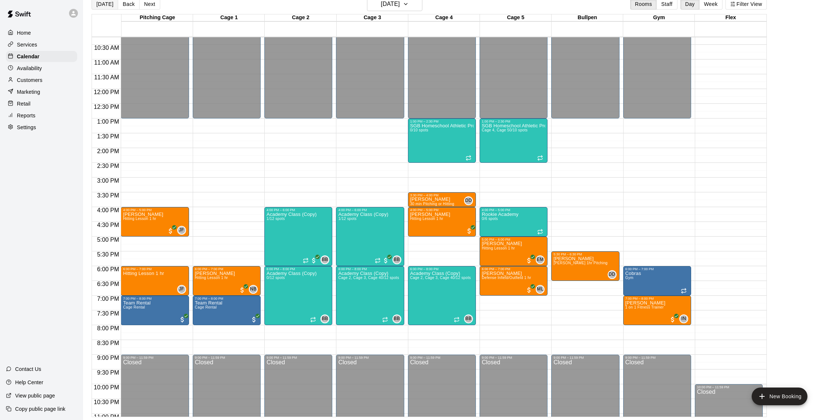
click at [102, 6] on button "[DATE]" at bounding box center [105, 4] width 27 height 11
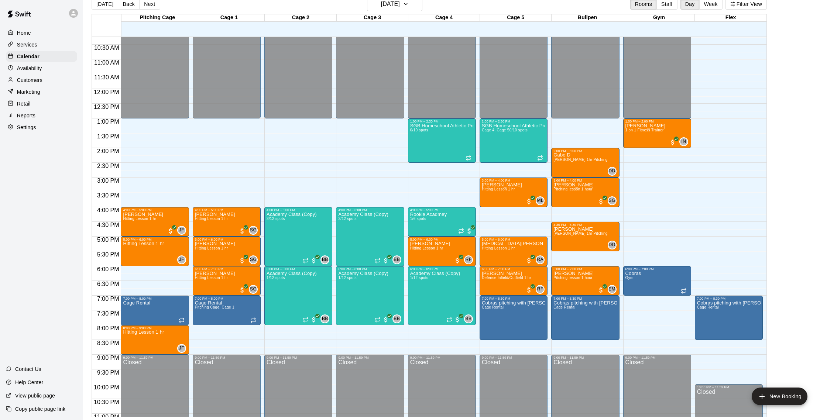
scroll to position [303, 0]
click at [632, 292] on img "edit" at bounding box center [633, 296] width 8 height 8
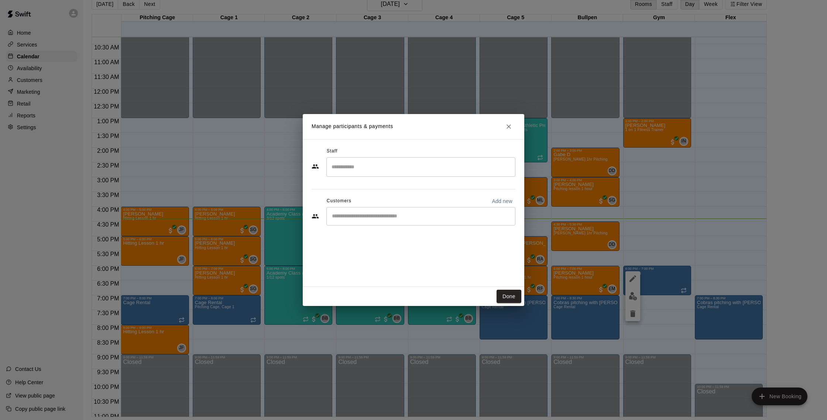
click at [506, 130] on icon "Close" at bounding box center [508, 126] width 7 height 7
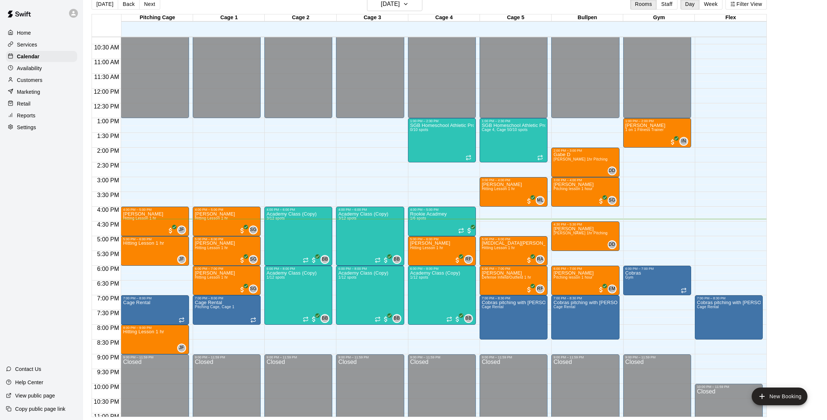
click at [152, 6] on button "Next" at bounding box center [149, 4] width 21 height 11
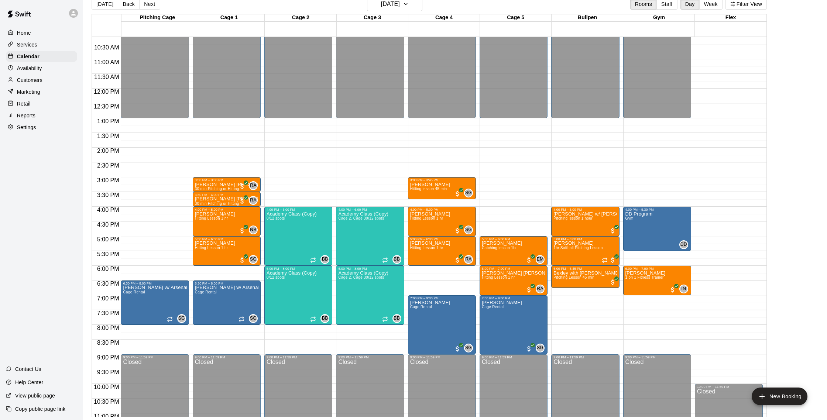
click at [152, 6] on button "Next" at bounding box center [149, 4] width 21 height 11
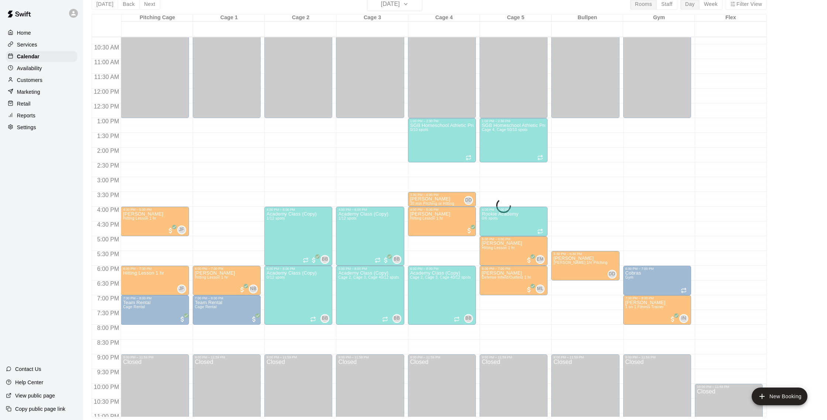
scroll to position [303, 0]
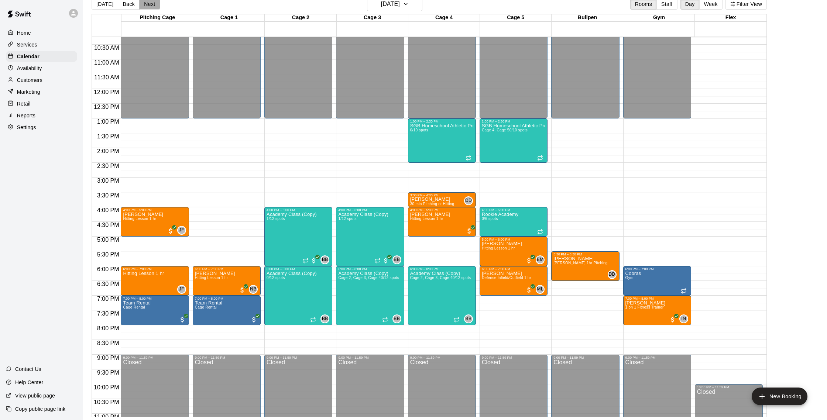
click at [146, 1] on button "Next" at bounding box center [149, 4] width 21 height 11
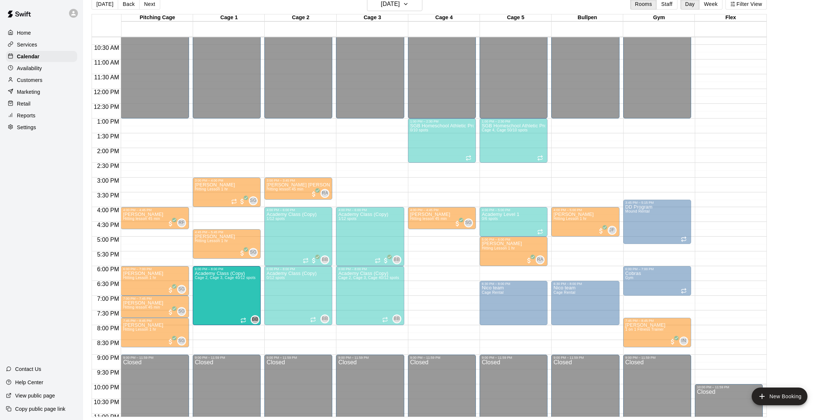
drag, startPoint x: 455, startPoint y: 294, endPoint x: 240, endPoint y: 296, distance: 215.7
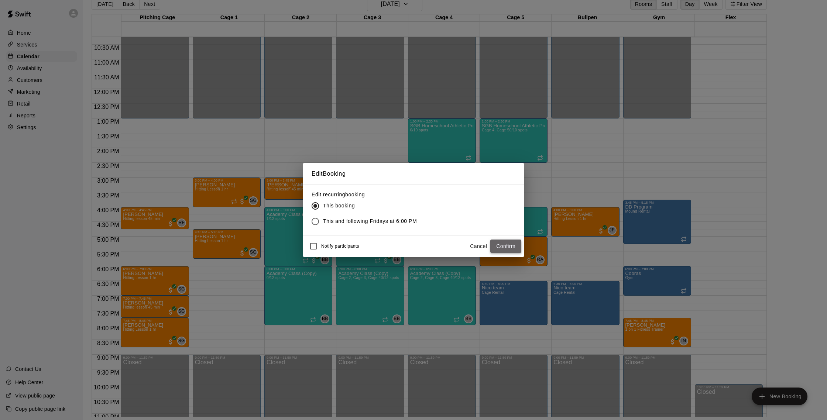
click at [506, 245] on button "Confirm" at bounding box center [505, 247] width 31 height 14
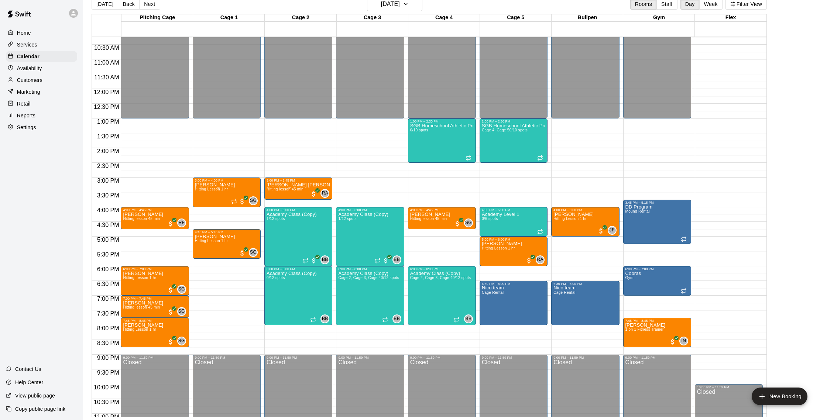
scroll to position [302, 0]
click at [103, 4] on button "[DATE]" at bounding box center [105, 4] width 27 height 11
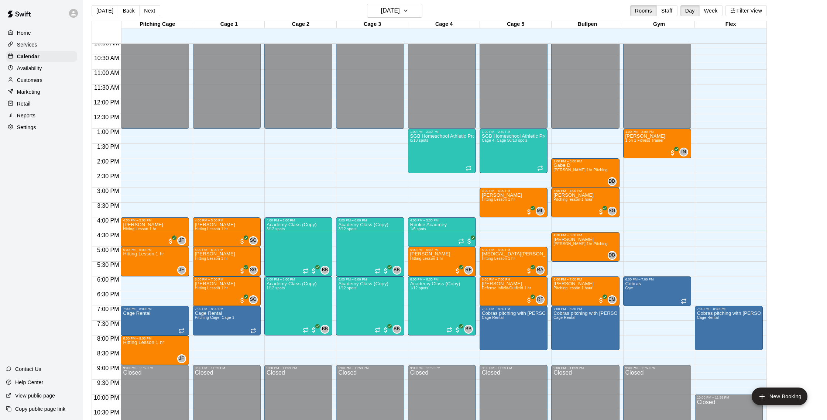
scroll to position [298, 0]
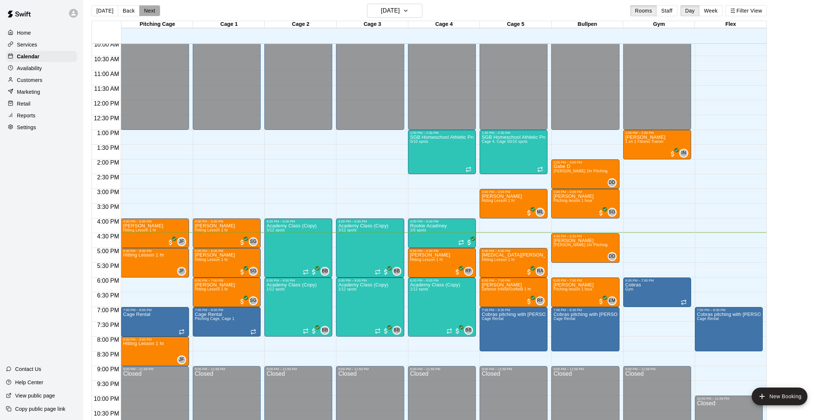
click at [149, 9] on button "Next" at bounding box center [149, 10] width 21 height 11
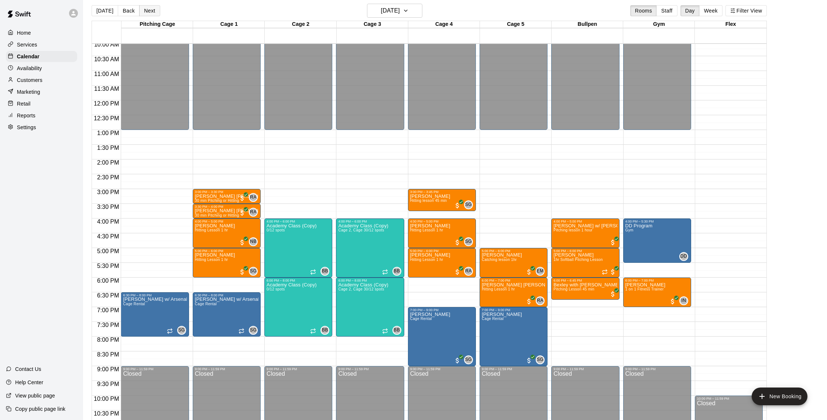
click at [152, 12] on button "Next" at bounding box center [149, 10] width 21 height 11
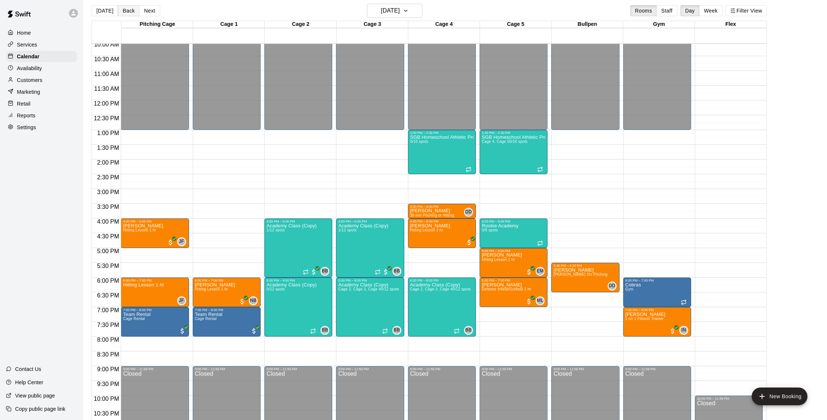
click at [121, 8] on button "Back" at bounding box center [129, 10] width 22 height 11
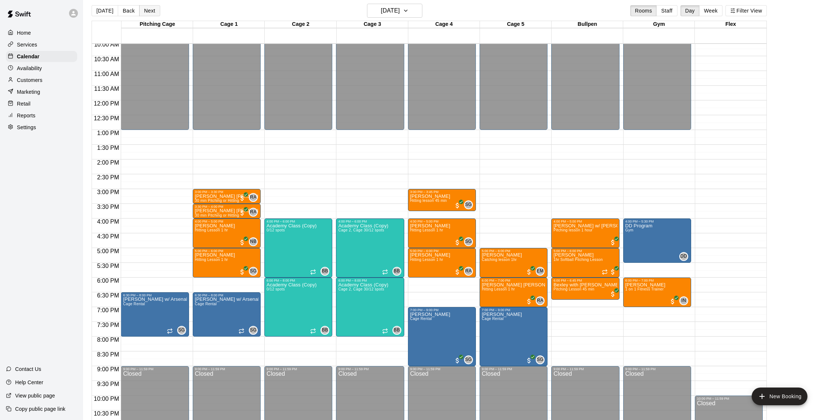
click at [154, 7] on button "Next" at bounding box center [149, 10] width 21 height 11
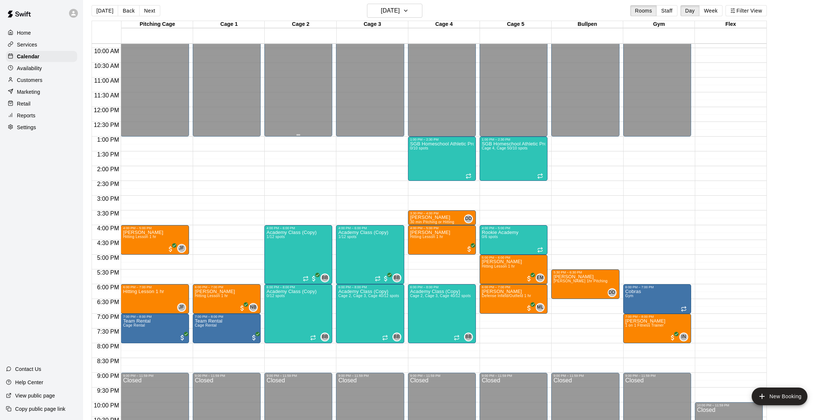
scroll to position [311, 0]
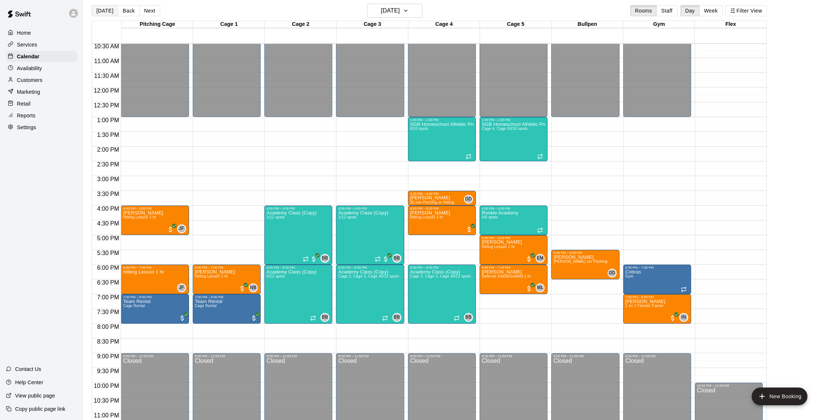
click at [113, 9] on button "[DATE]" at bounding box center [105, 10] width 27 height 11
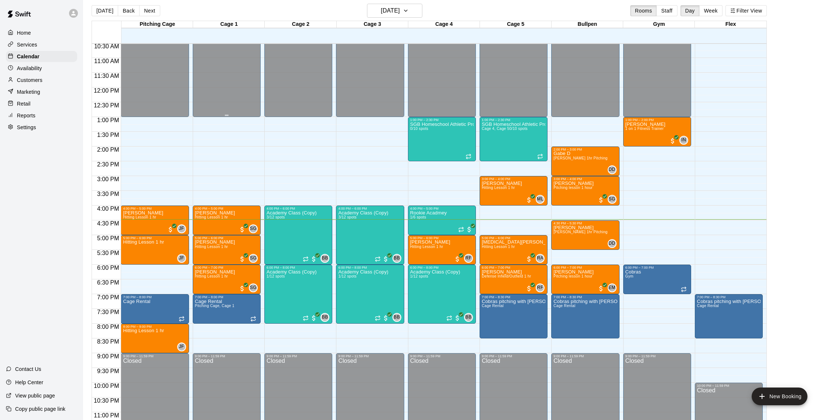
scroll to position [330, 0]
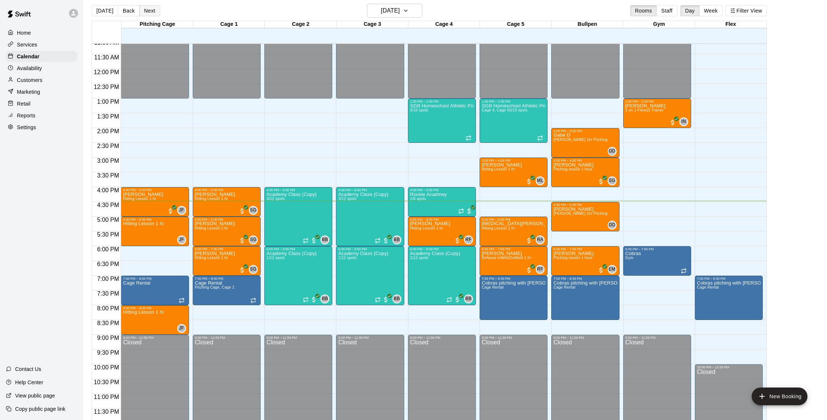
click at [148, 8] on button "Next" at bounding box center [149, 10] width 21 height 11
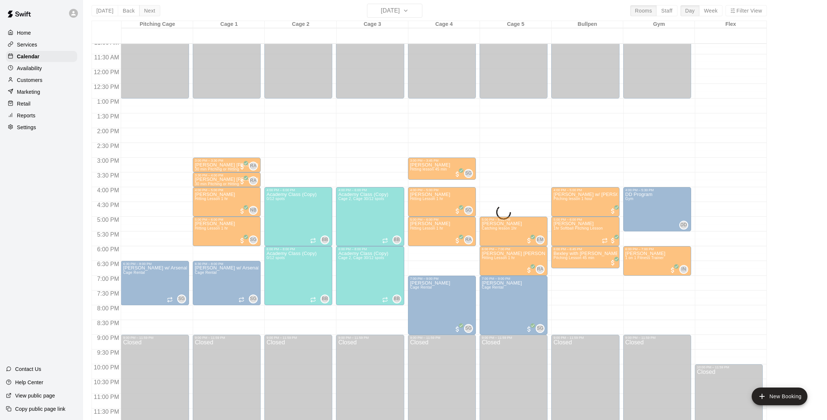
click at [148, 8] on div "[DATE] Back [DATE][DATE] Rooms Staff Day Week Filter View Pitching Cage 10 Wed …" at bounding box center [429, 214] width 675 height 420
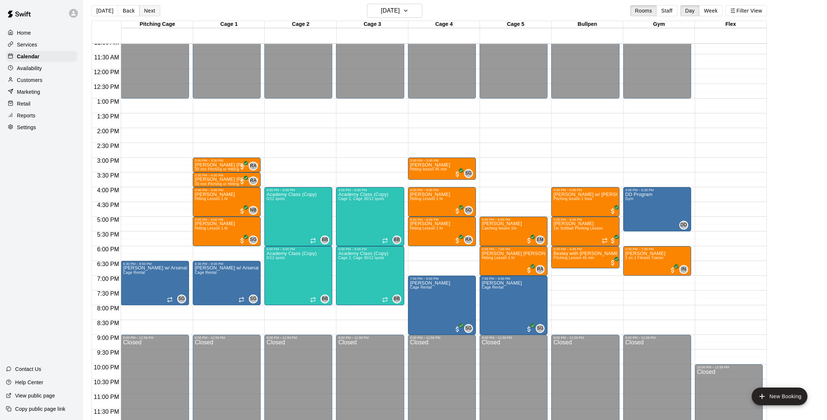
click at [148, 8] on button "Next" at bounding box center [149, 10] width 21 height 11
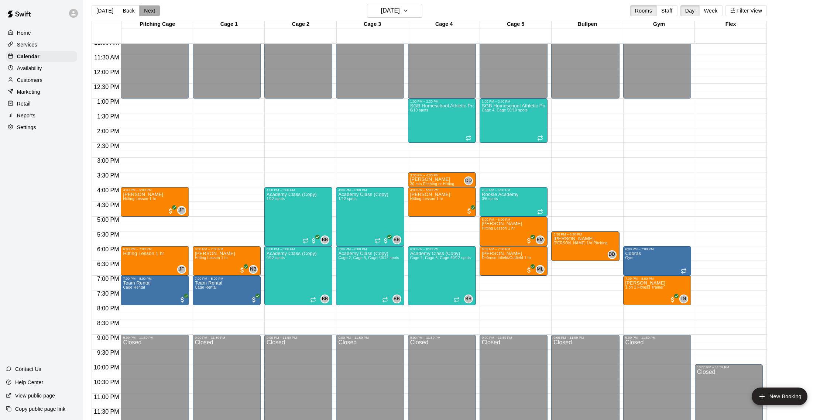
click at [150, 9] on button "Next" at bounding box center [149, 10] width 21 height 11
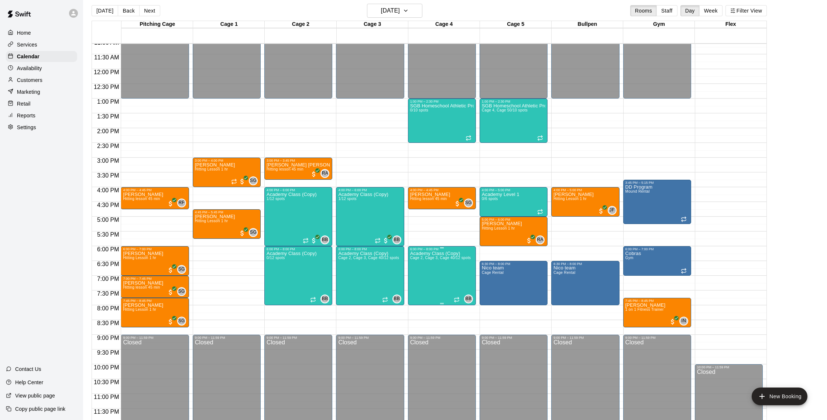
click at [417, 256] on icon "edit" at bounding box center [417, 258] width 9 height 9
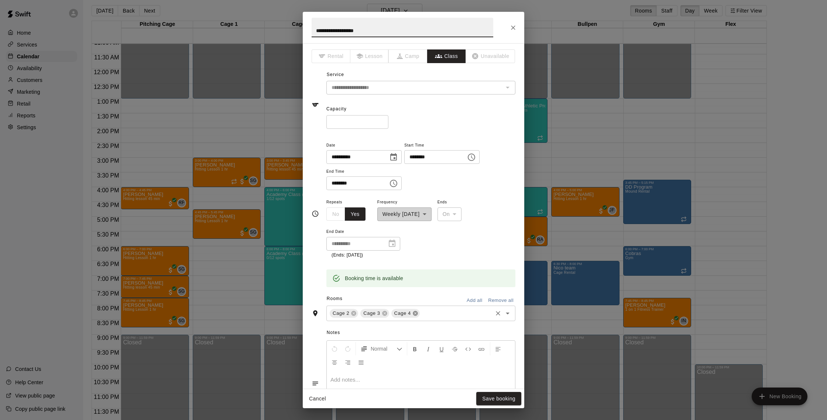
click at [417, 311] on icon at bounding box center [415, 314] width 6 height 6
click at [413, 315] on input "text" at bounding box center [440, 313] width 101 height 9
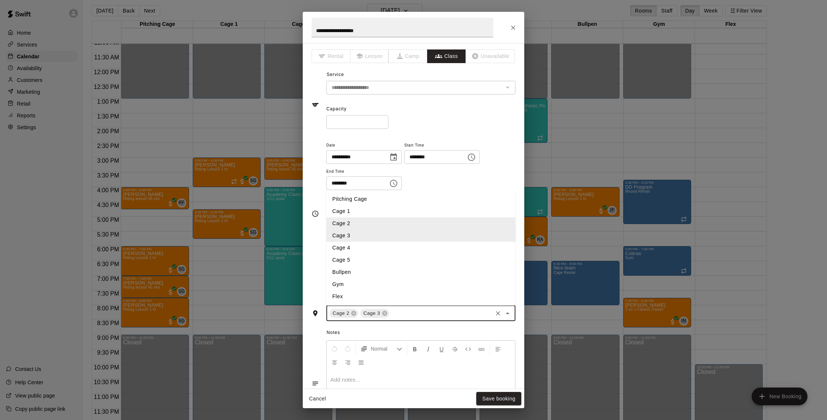
click at [340, 211] on li "Cage 1" at bounding box center [420, 211] width 189 height 12
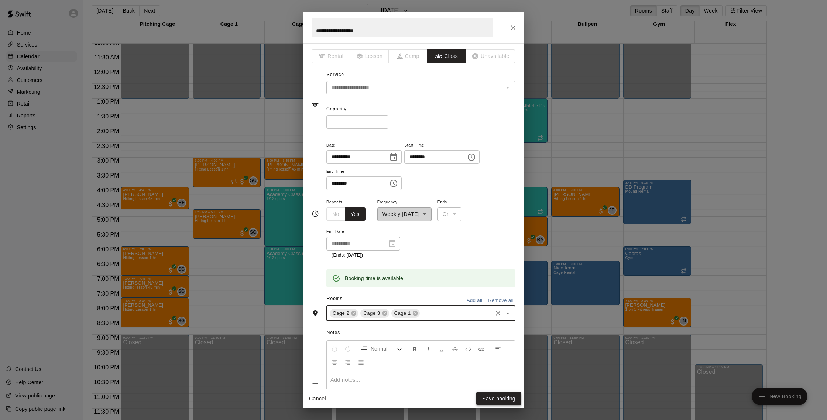
click at [492, 398] on button "Save booking" at bounding box center [498, 399] width 45 height 14
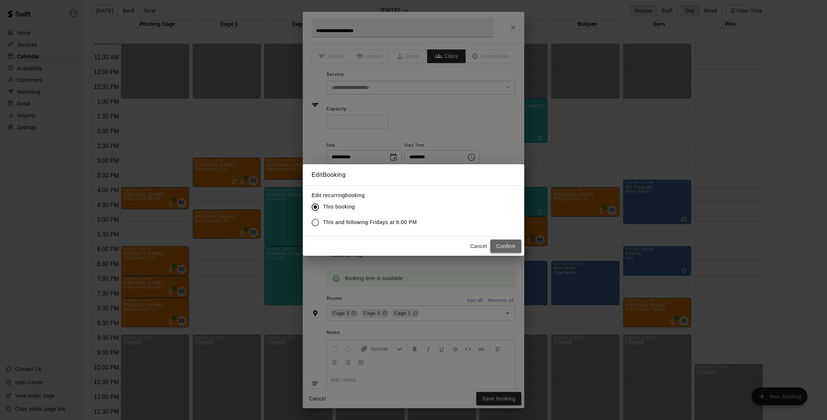
click at [495, 240] on button "Confirm" at bounding box center [505, 247] width 31 height 14
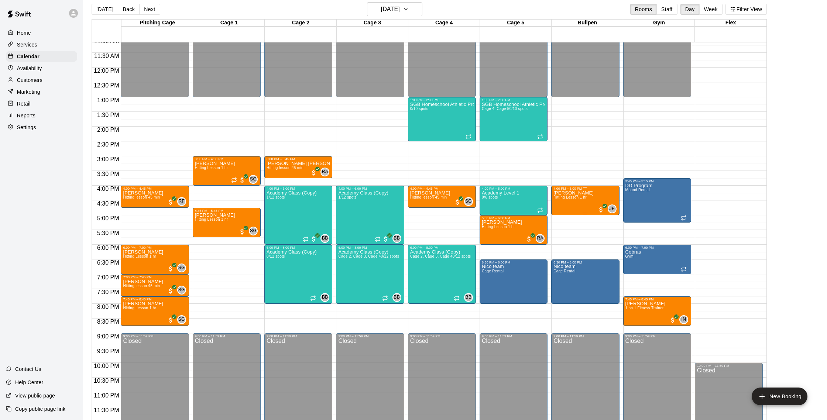
scroll to position [7, 0]
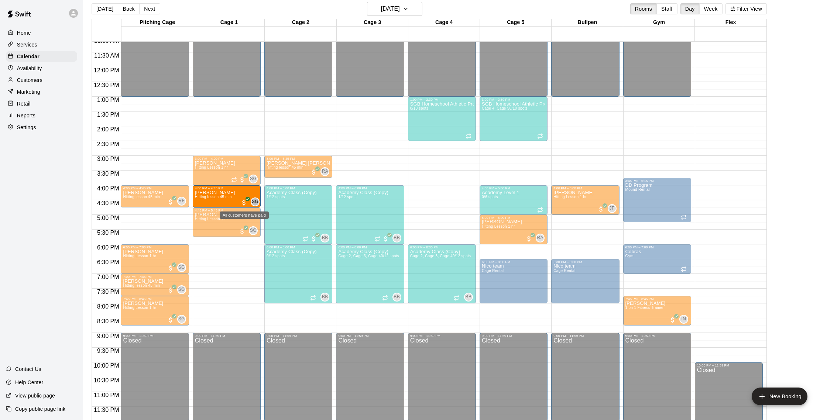
drag, startPoint x: 407, startPoint y: 195, endPoint x: 242, endPoint y: 199, distance: 165.5
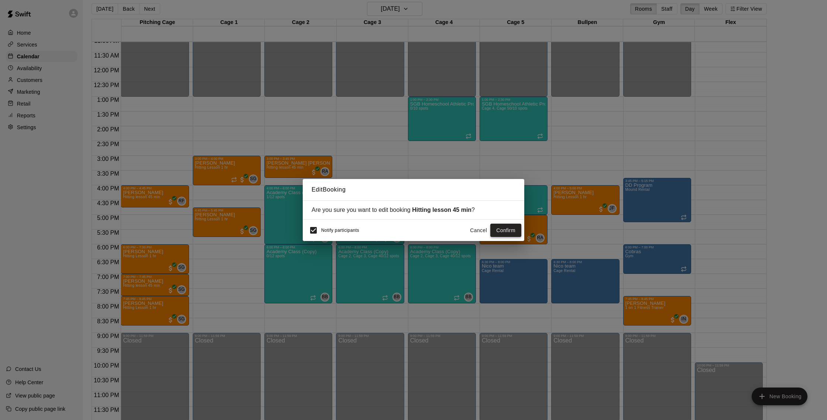
click at [512, 226] on button "Confirm" at bounding box center [505, 231] width 31 height 14
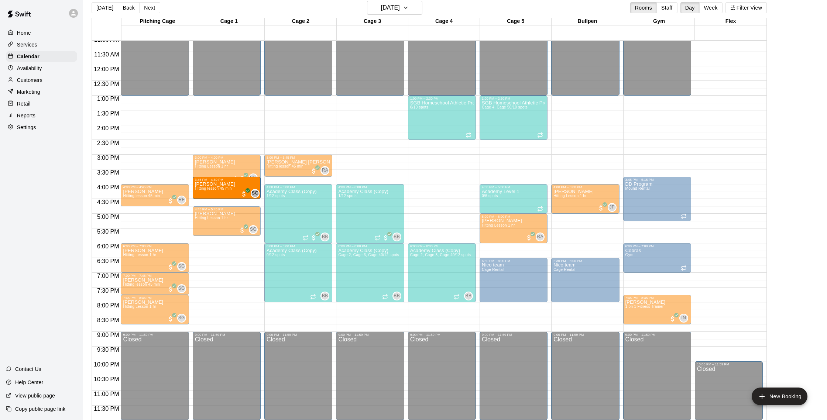
drag, startPoint x: 380, startPoint y: 204, endPoint x: 220, endPoint y: 201, distance: 160.7
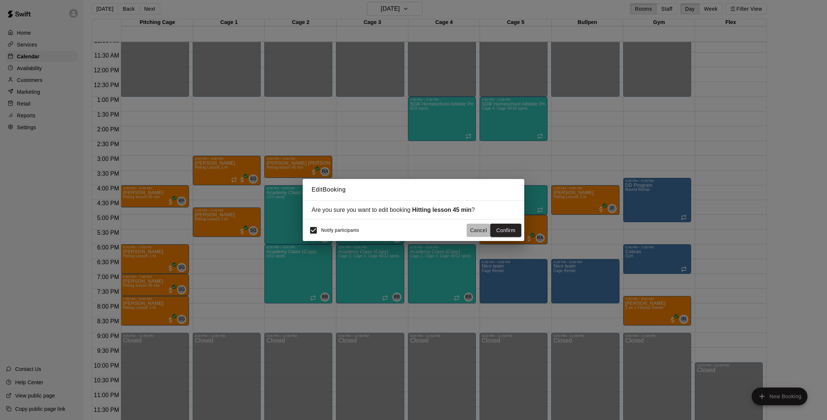
click at [476, 230] on button "Cancel" at bounding box center [479, 231] width 24 height 14
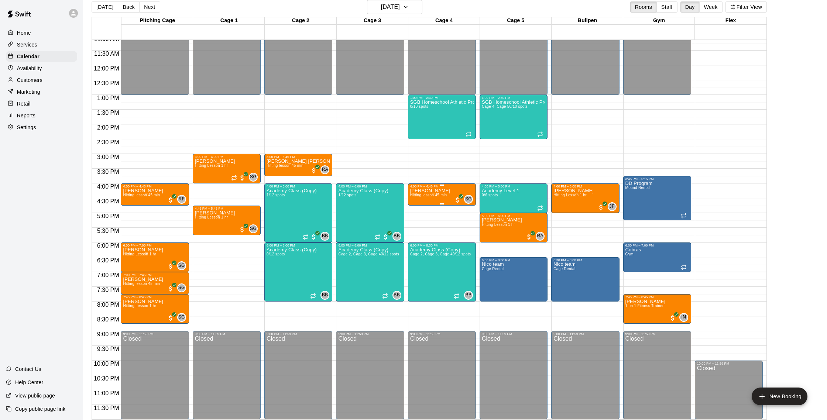
click at [442, 197] on div "[PERSON_NAME] Hitting lesson 45 min" at bounding box center [430, 398] width 40 height 420
click at [417, 199] on icon "edit" at bounding box center [417, 195] width 9 height 9
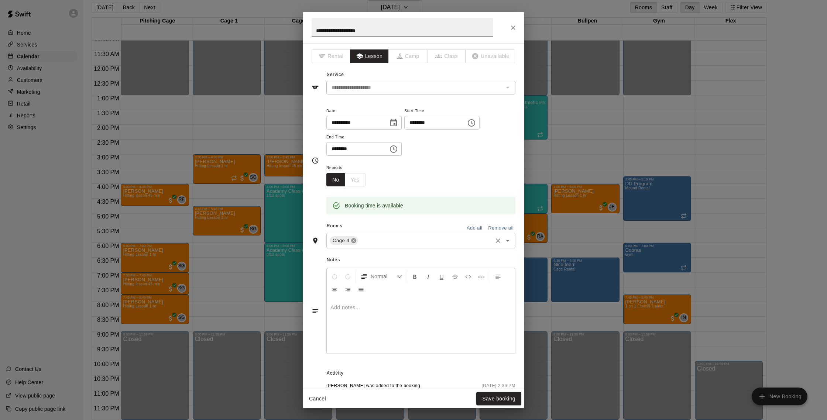
click at [353, 241] on icon at bounding box center [354, 241] width 6 height 6
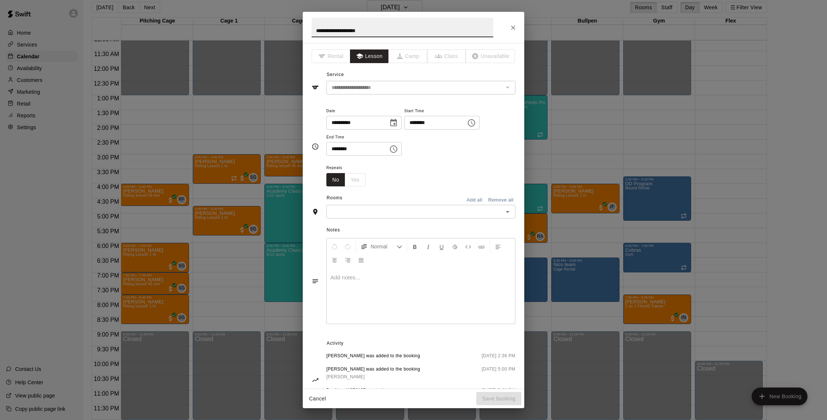
click at [346, 214] on input "text" at bounding box center [415, 211] width 172 height 9
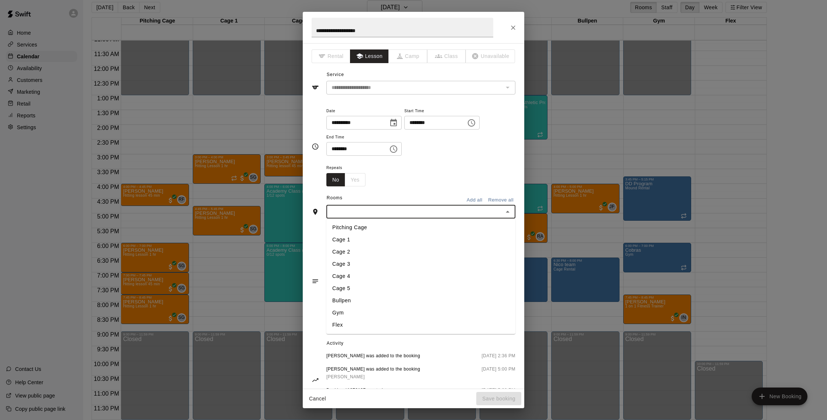
click at [351, 237] on li "Cage 1" at bounding box center [420, 240] width 189 height 12
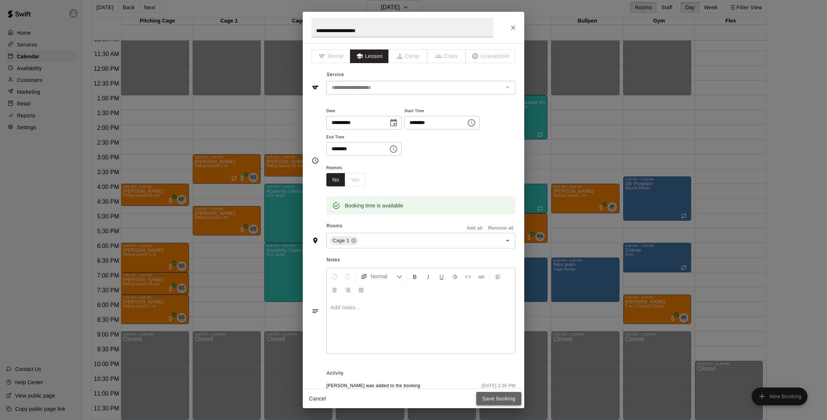
click at [500, 394] on button "Save booking" at bounding box center [498, 399] width 45 height 14
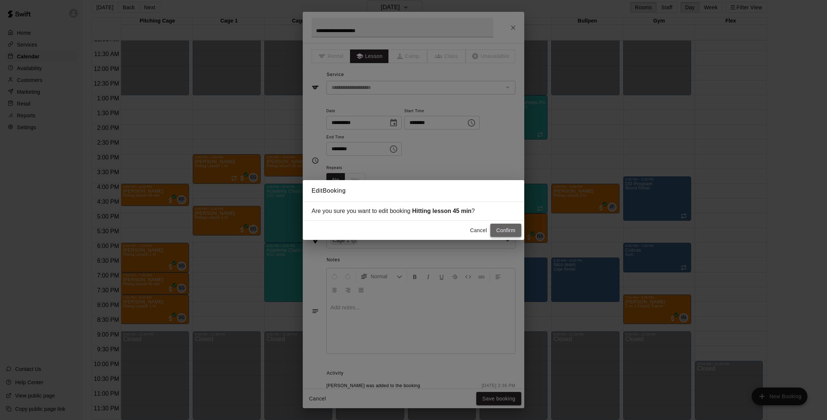
click at [494, 230] on button "Confirm" at bounding box center [505, 231] width 31 height 14
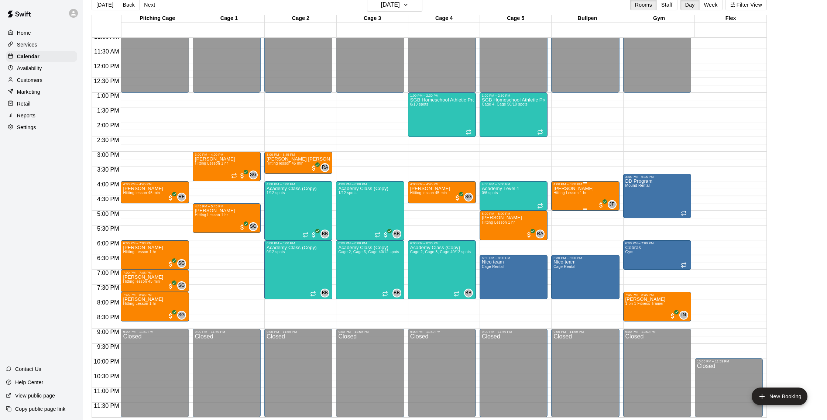
scroll to position [12, 0]
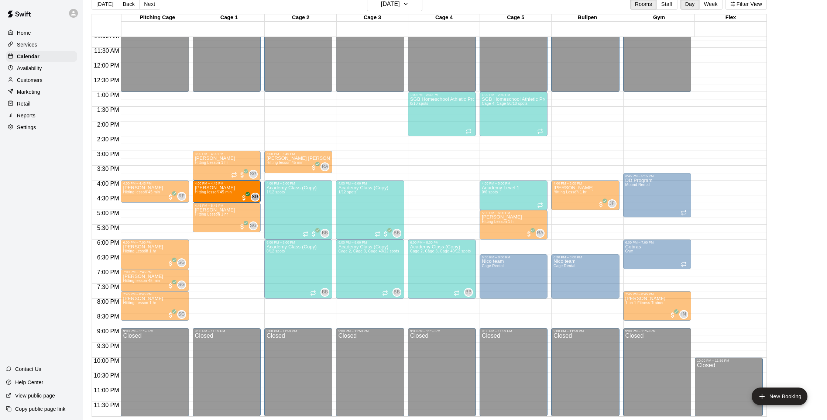
drag, startPoint x: 432, startPoint y: 193, endPoint x: 218, endPoint y: 193, distance: 213.8
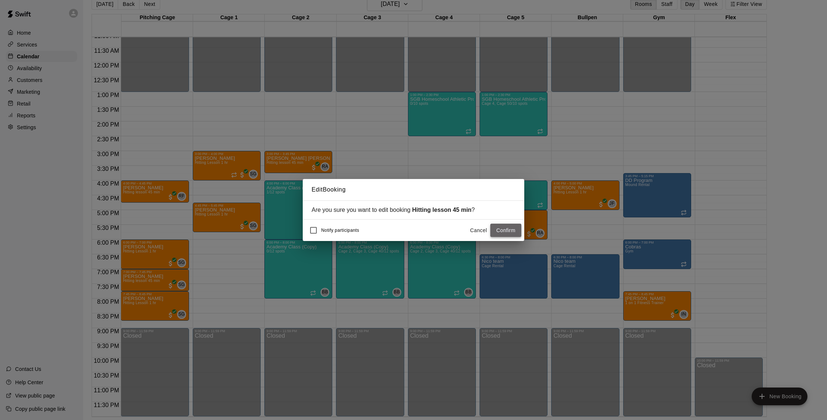
click at [497, 232] on button "Confirm" at bounding box center [505, 231] width 31 height 14
